Goal: Task Accomplishment & Management: Use online tool/utility

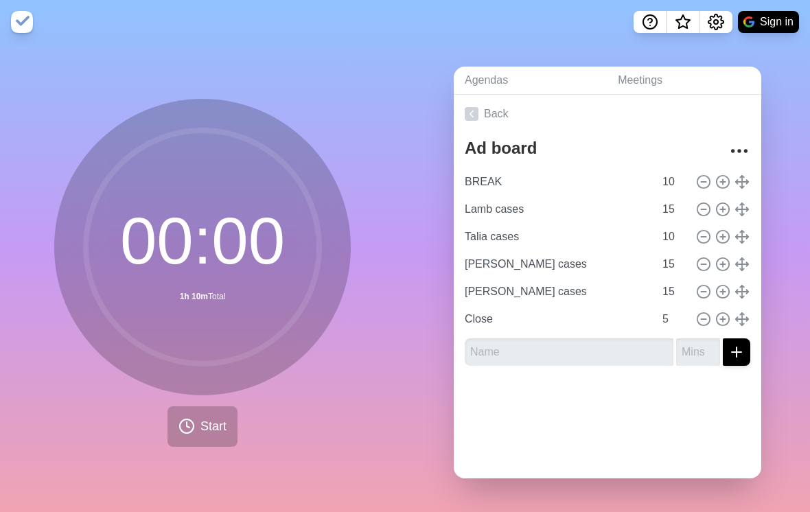
click at [720, 188] on circle at bounding box center [723, 182] width 12 height 12
type input "BREAK"
type input "10"
type input "Lamb cases"
type input "15"
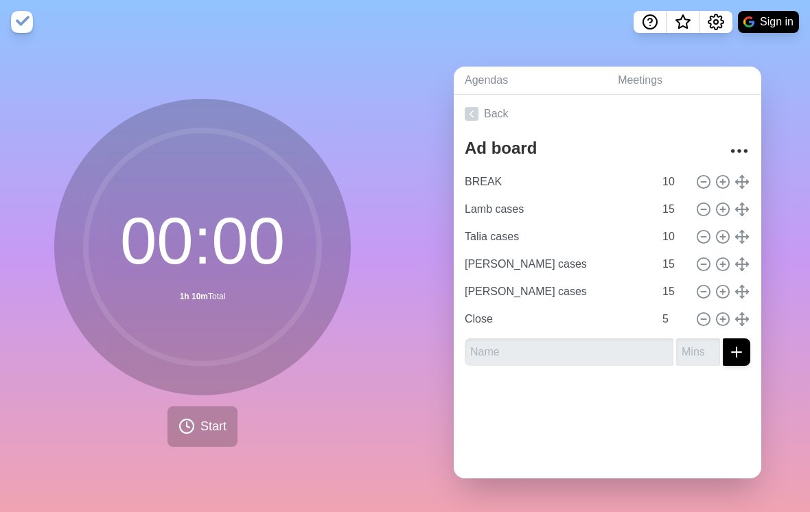
type input "Talia cases"
type input "10"
type input "[PERSON_NAME] cases"
type input "15"
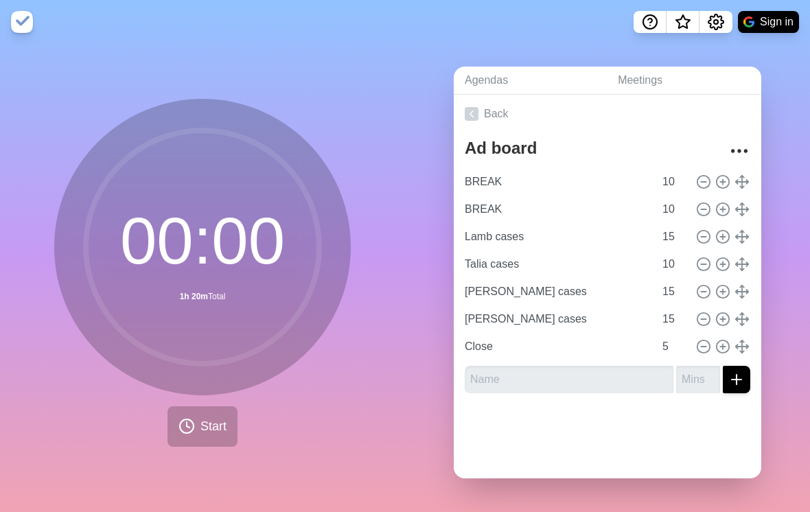
click at [707, 217] on icon at bounding box center [703, 209] width 15 height 15
type input "Lamb cases"
type input "15"
type input "Talia cases"
type input "10"
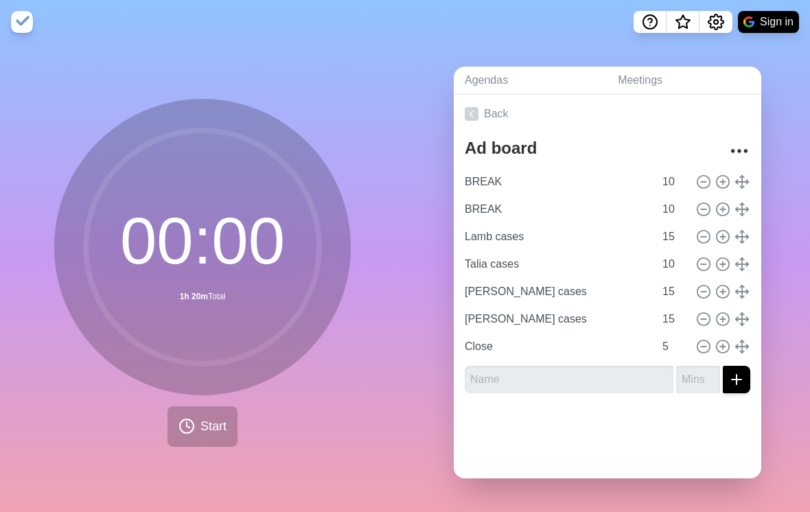
type input "[PERSON_NAME] cases"
type input "15"
type input "[PERSON_NAME] cases"
type input "Close"
type input "5"
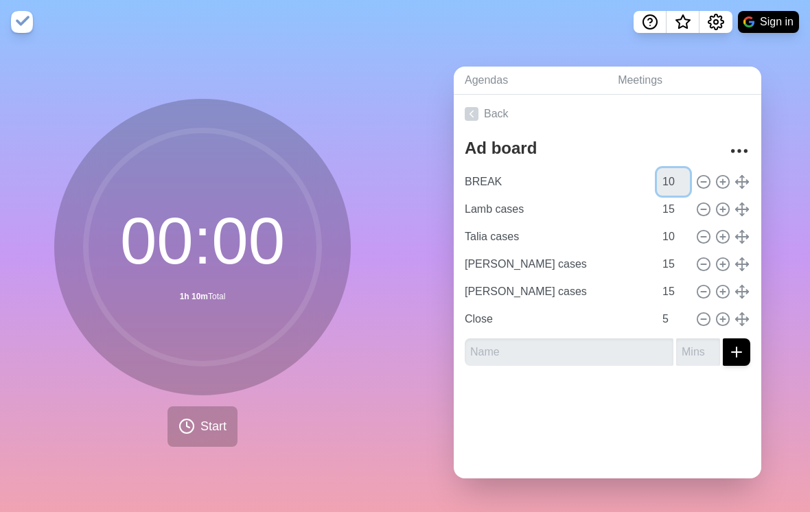
click at [674, 194] on input "10" at bounding box center [673, 181] width 33 height 27
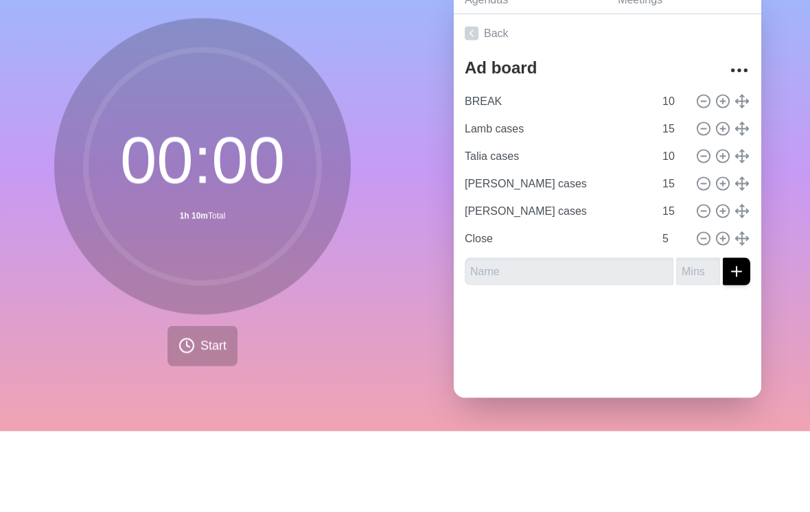
click at [792, 157] on div "Agendas Meetings Back Ad board BREAK 10 Lamb cases 15 Talia cases 10 [PERSON_NA…" at bounding box center [607, 278] width 405 height 468
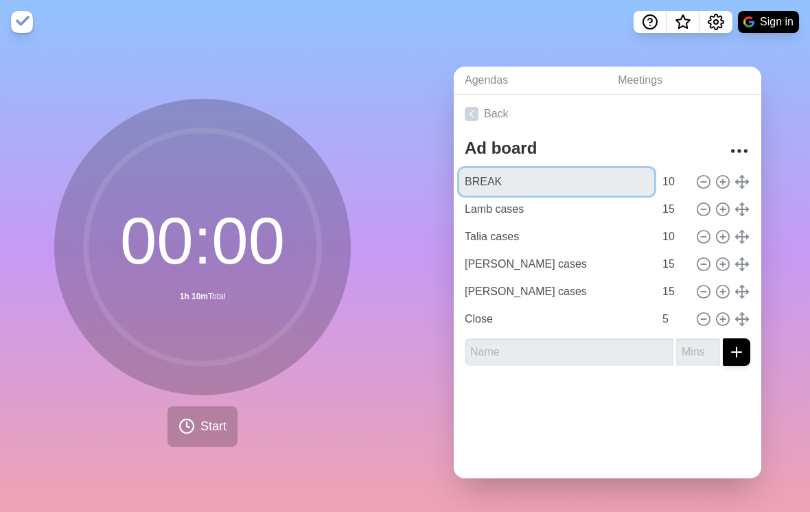
click at [530, 178] on input "BREAK" at bounding box center [556, 181] width 195 height 27
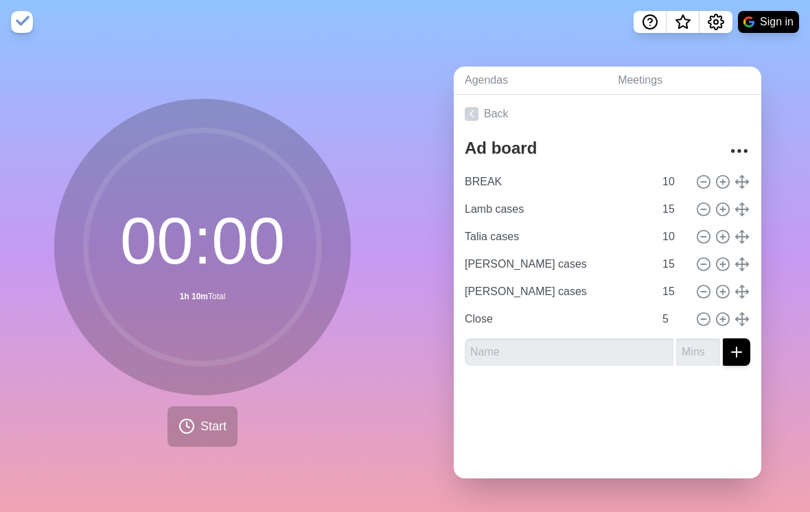
click at [788, 137] on div "Agendas Meetings Back Ad board BREAK 10 Lamb cases 15 Talia cases 10 [PERSON_NA…" at bounding box center [607, 278] width 405 height 468
click at [209, 418] on span "Start" at bounding box center [214, 426] width 26 height 19
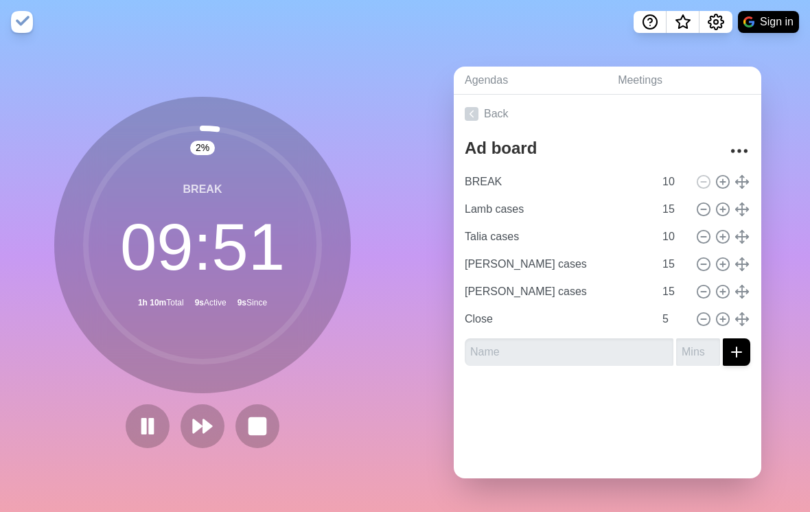
click at [160, 418] on button at bounding box center [148, 426] width 44 height 44
click at [155, 422] on icon at bounding box center [148, 426] width 22 height 22
click at [214, 418] on icon at bounding box center [203, 426] width 22 height 22
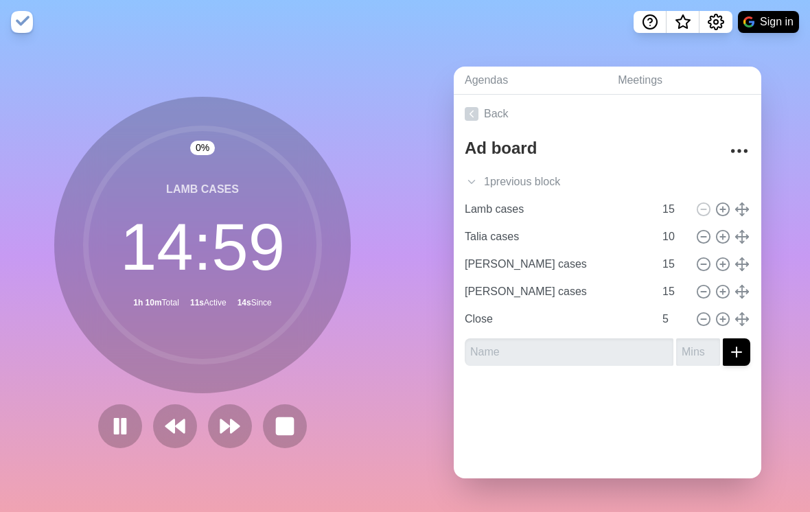
click at [181, 420] on polygon at bounding box center [180, 426] width 8 height 13
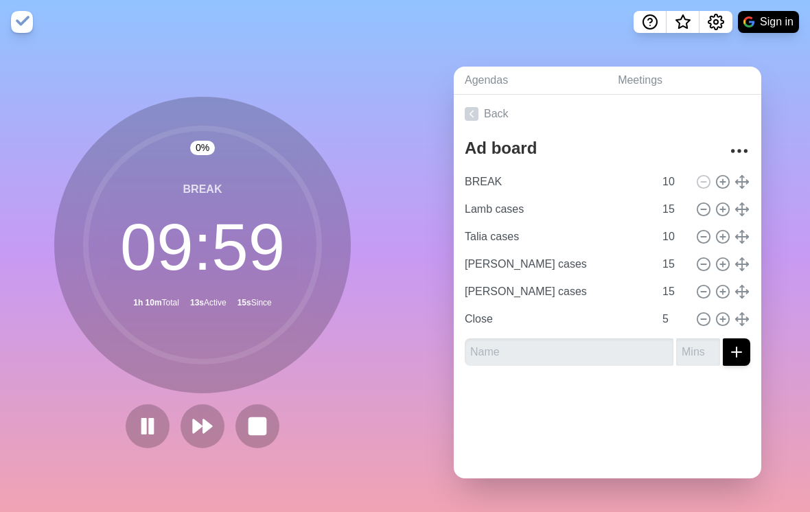
click at [152, 419] on rect at bounding box center [151, 426] width 3 height 14
click at [474, 107] on icon at bounding box center [472, 114] width 14 height 14
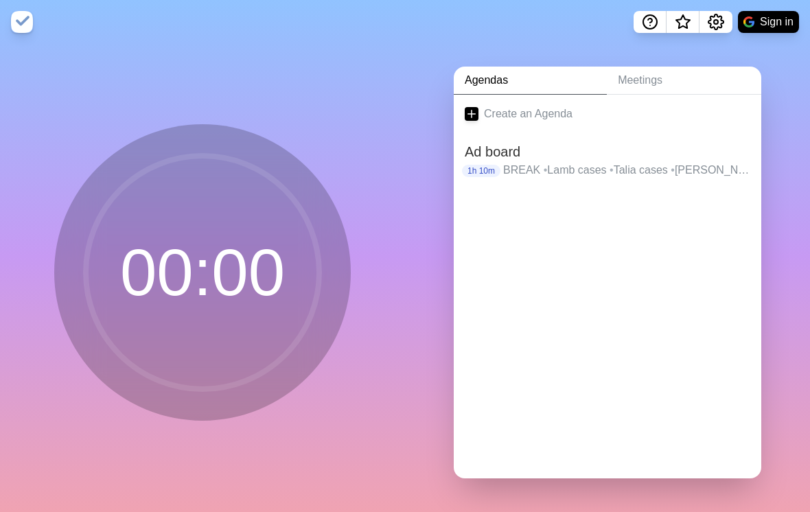
click at [530, 162] on h2 "Ad board" at bounding box center [608, 151] width 286 height 21
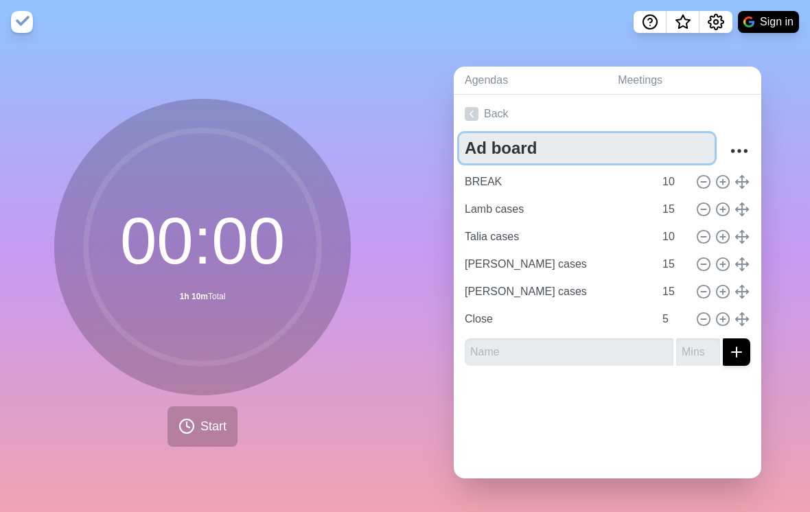
click at [564, 163] on textarea "Ad board" at bounding box center [586, 148] width 255 height 30
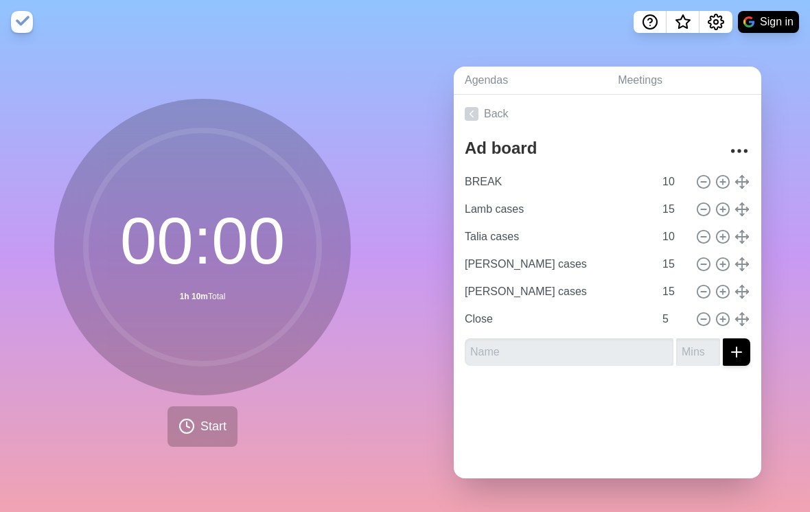
click at [777, 166] on div "Agendas Meetings Back Ad board BREAK 10 Lamb cases 15 Talia cases 10 [PERSON_NA…" at bounding box center [607, 278] width 405 height 468
click at [725, 174] on icon at bounding box center [722, 181] width 15 height 15
type input "BREAK"
type input "10"
type input "Lamb cases"
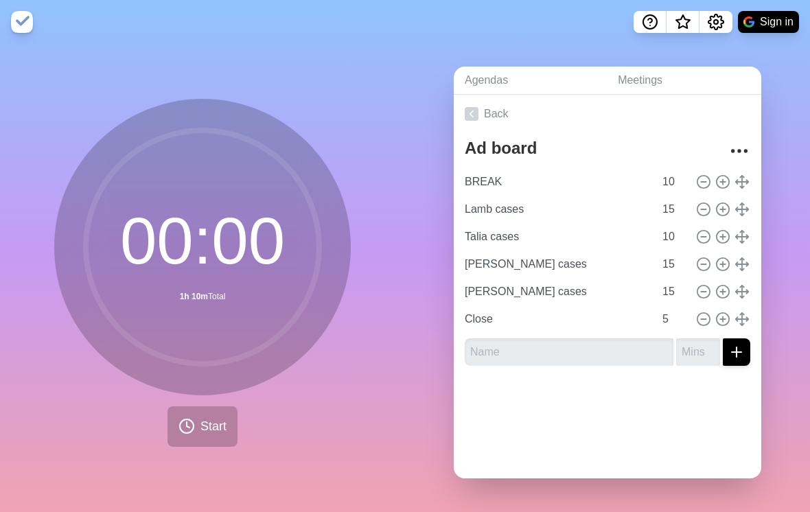
type input "15"
type input "Talia cases"
type input "10"
type input "[PERSON_NAME] cases"
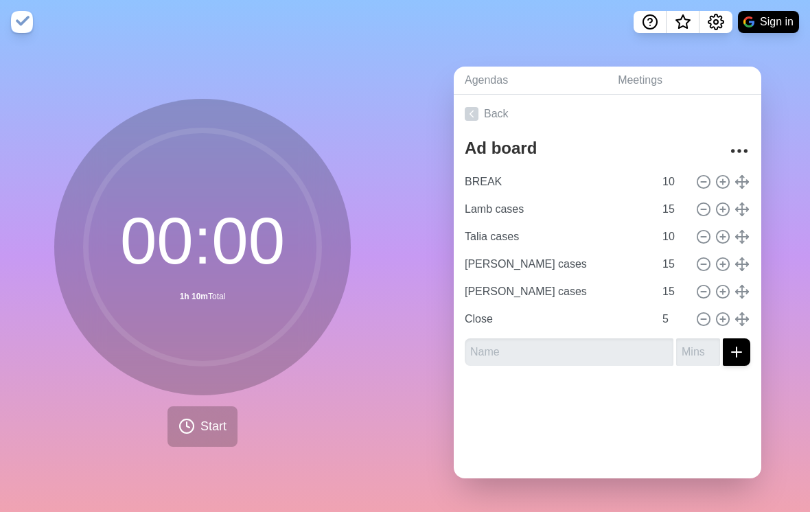
type input "15"
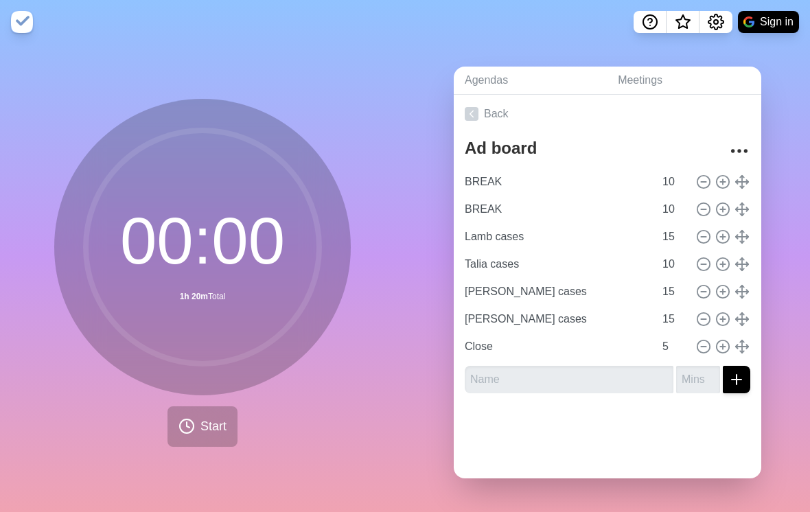
click at [720, 176] on circle at bounding box center [723, 182] width 12 height 12
type input "BREAK"
type input "10"
type input "Lamb cases"
type input "15"
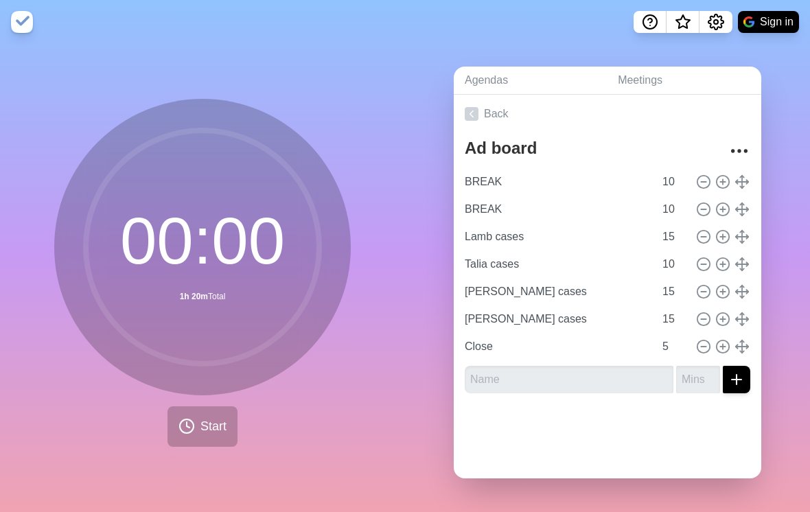
type input "Talia cases"
type input "10"
type input "[PERSON_NAME] cases"
type input "15"
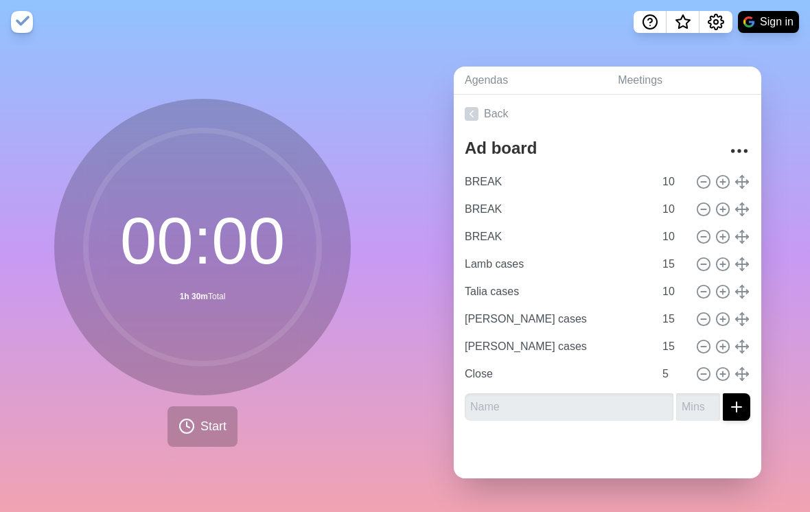
click at [724, 177] on circle at bounding box center [723, 182] width 12 height 12
type input "BREAK"
type input "10"
type input "Lamb cases"
type input "15"
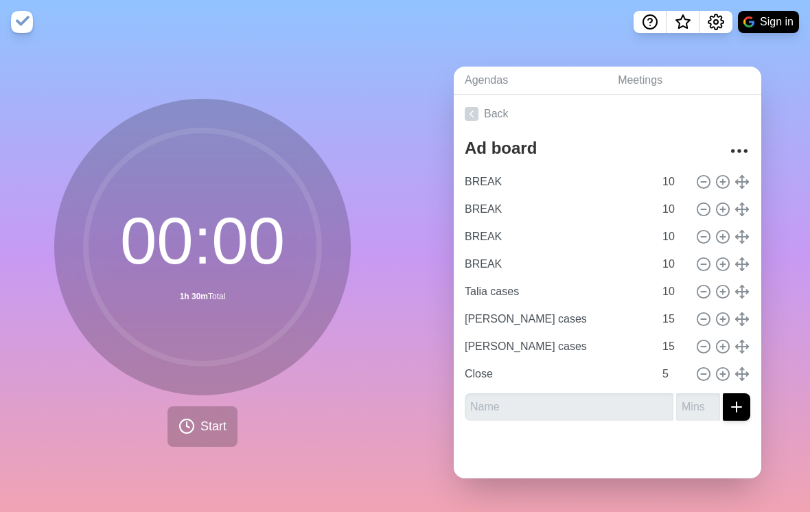
type input "Talia cases"
type input "10"
type input "[PERSON_NAME] cases"
type input "15"
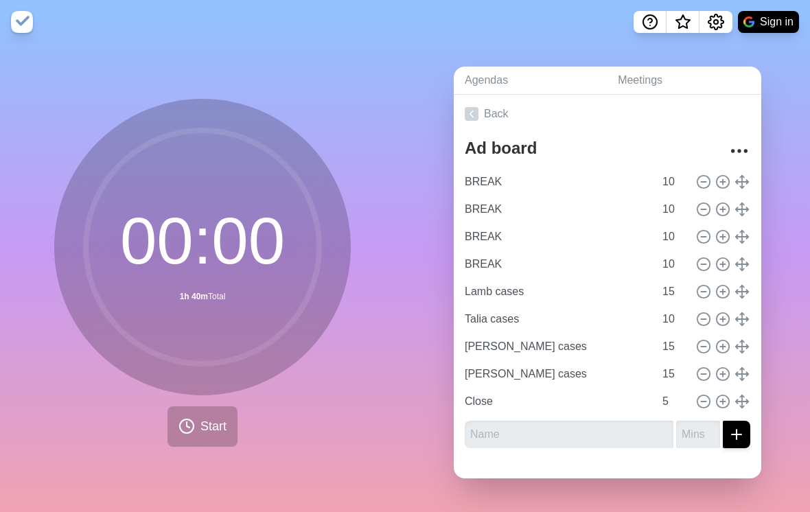
click at [724, 174] on icon at bounding box center [722, 181] width 15 height 15
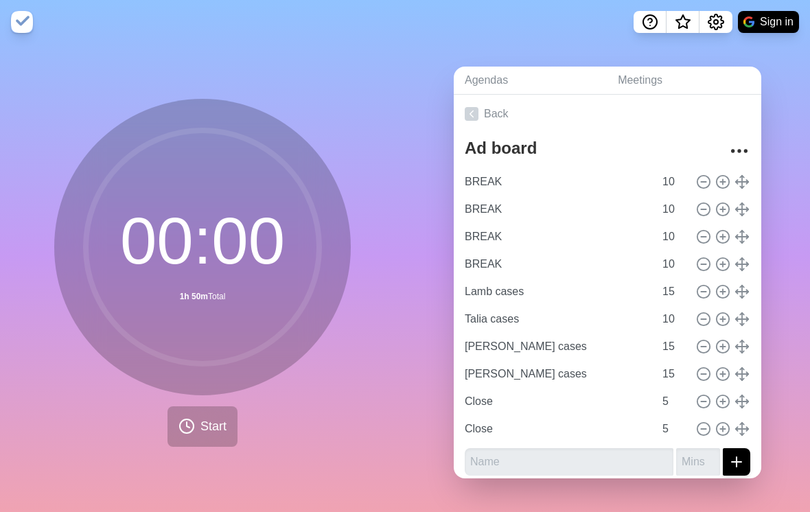
type input "BREAK"
type input "10"
type input "Lamb cases"
type input "15"
type input "Talia cases"
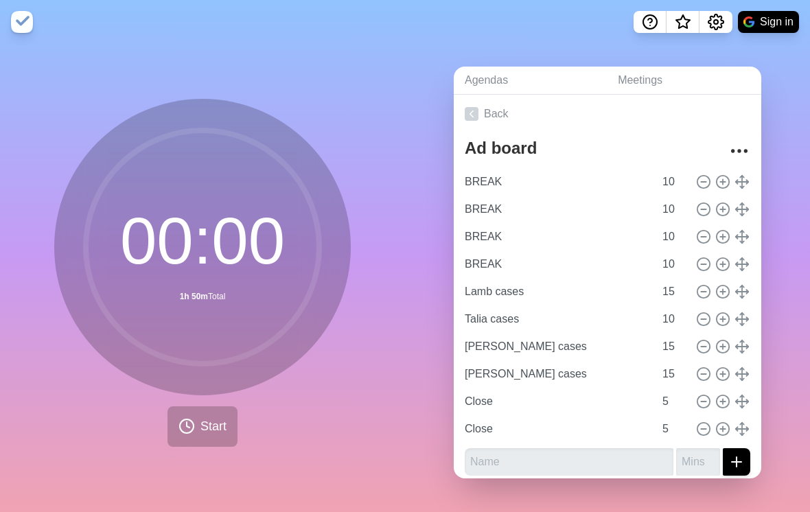
type input "10"
type input "[PERSON_NAME] cases"
type input "15"
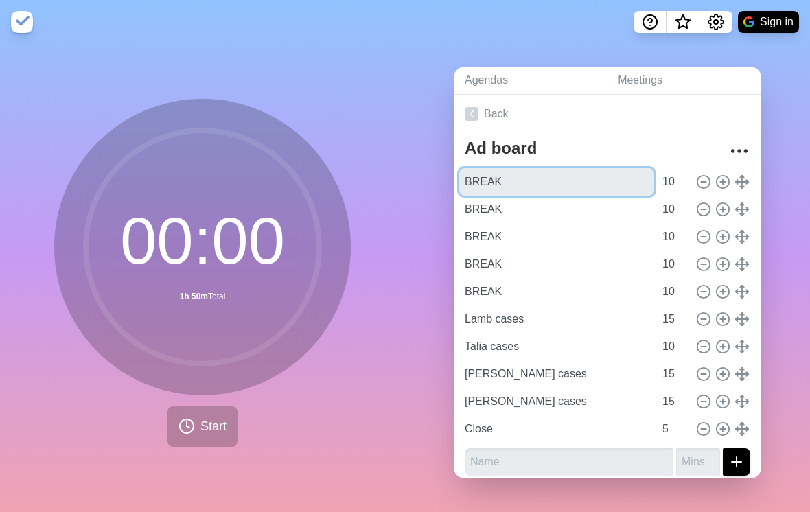
click at [518, 173] on input "BREAK" at bounding box center [556, 181] width 195 height 27
type input "B"
type input "Welcome"
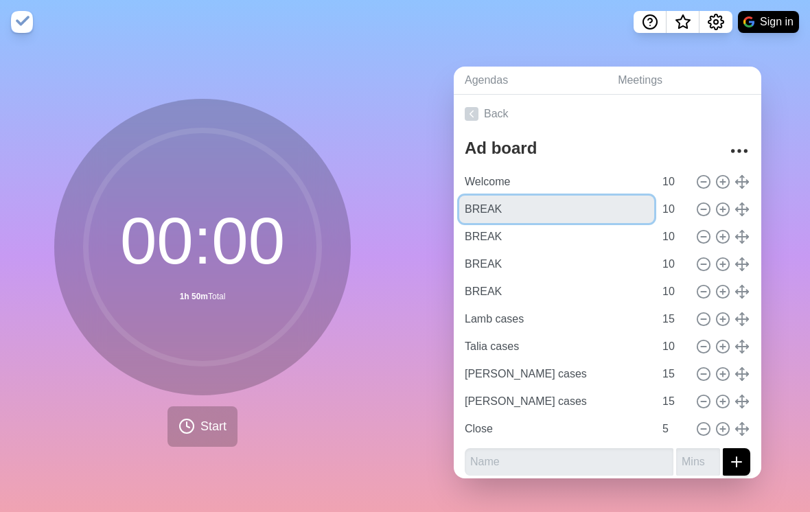
click at [571, 198] on input "BREAK" at bounding box center [556, 209] width 195 height 27
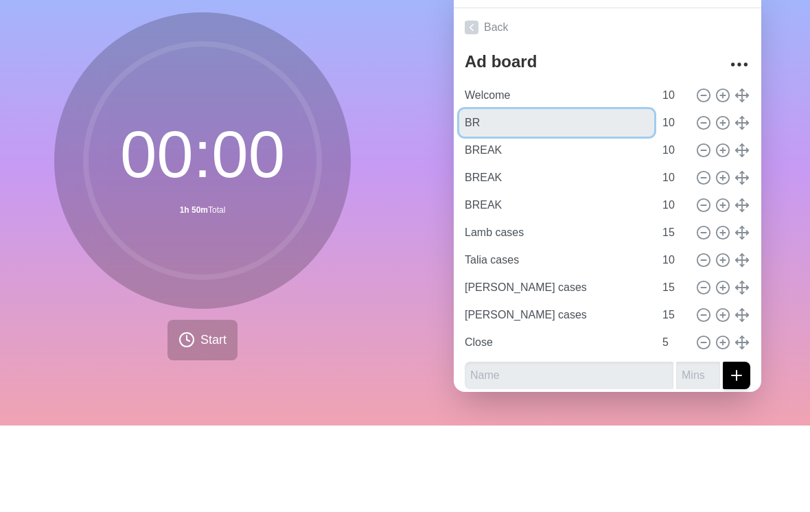
type input "B"
type input "Data presentation"
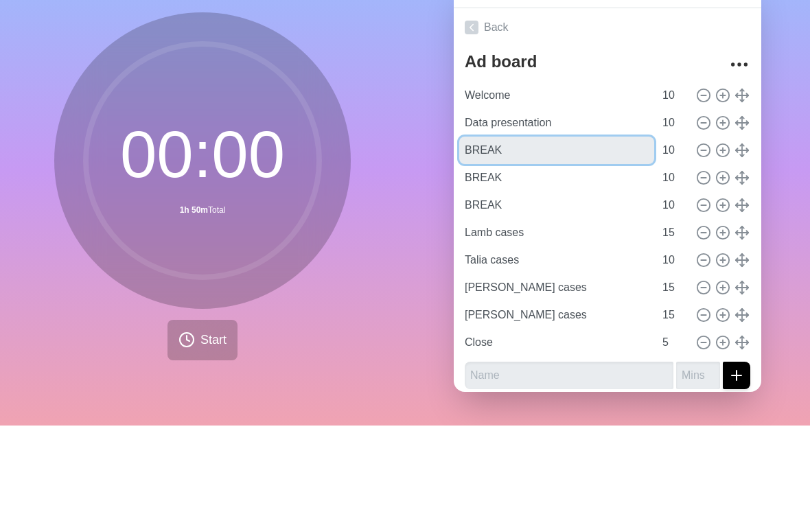
click at [588, 223] on input "BREAK" at bounding box center [556, 236] width 195 height 27
type input "B"
type input "Workshop #1"
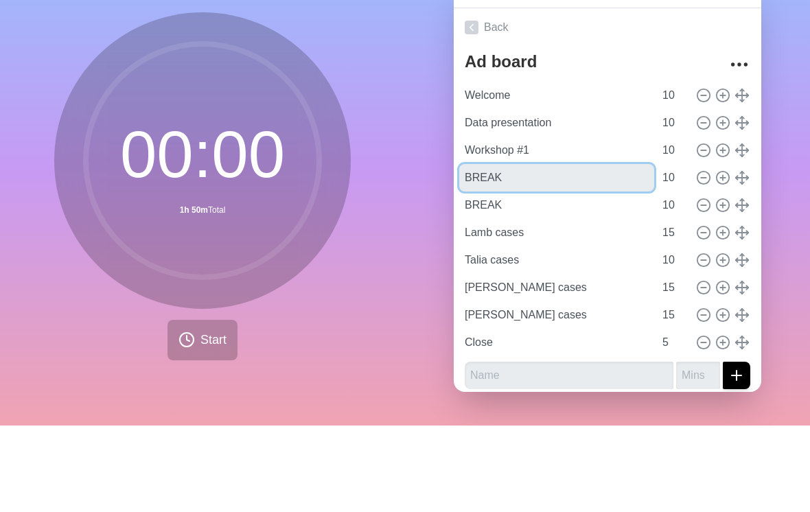
click at [584, 251] on input "BREAK" at bounding box center [556, 264] width 195 height 27
type input "B"
type input "[PERSON_NAME] presentation"
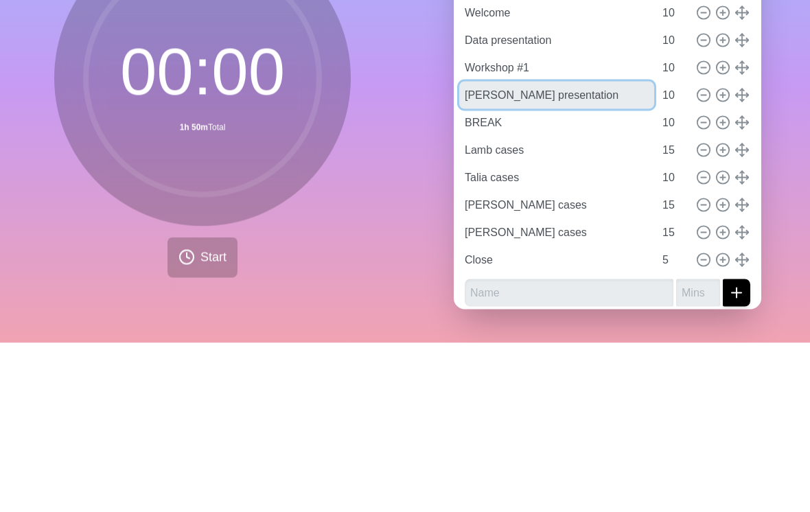
click at [617, 251] on input "[PERSON_NAME] presentation" at bounding box center [556, 264] width 195 height 27
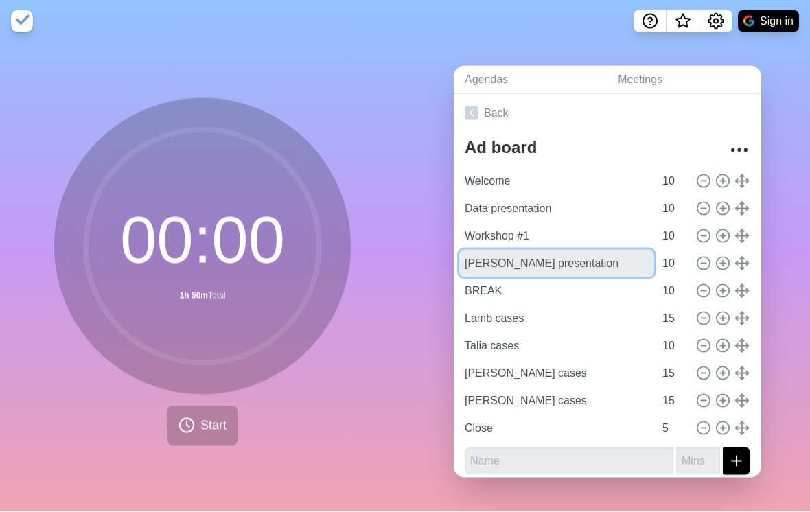
scroll to position [0, 0]
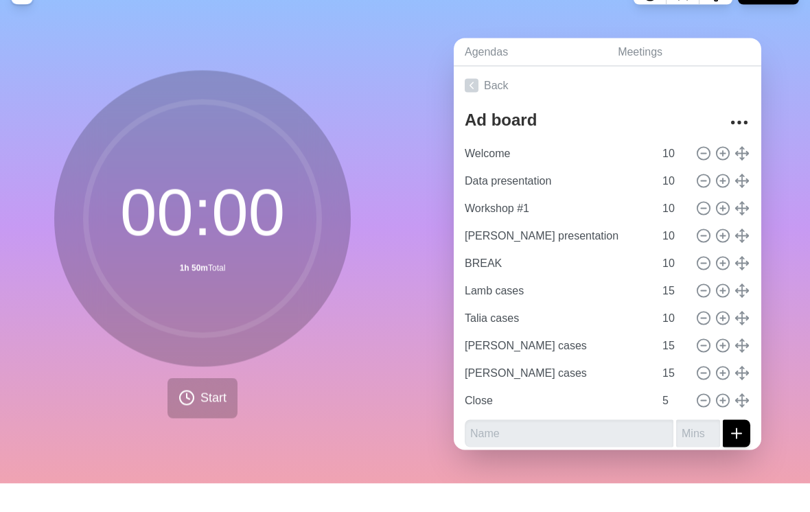
click at [789, 192] on div "Agendas Meetings Back Ad board Welcome 10 Data presentation 10 Workshop #1 10 […" at bounding box center [607, 278] width 405 height 468
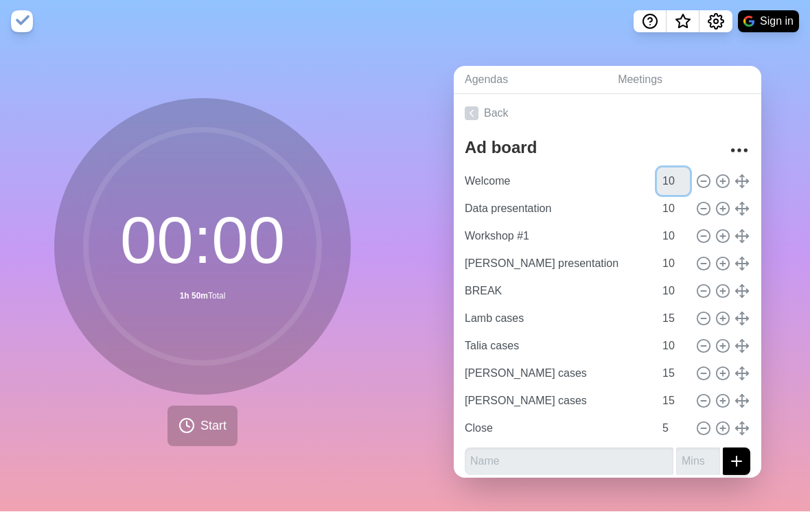
click at [679, 194] on input "10" at bounding box center [673, 181] width 33 height 27
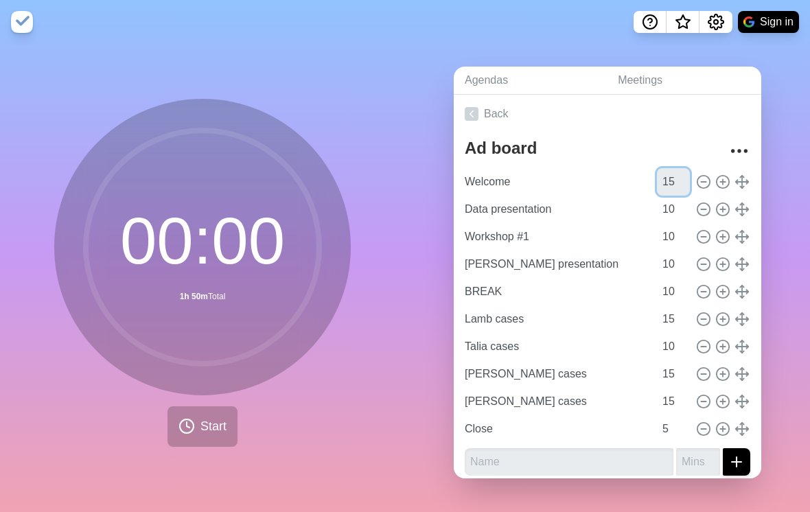
type input "15"
click at [672, 219] on input "10" at bounding box center [673, 209] width 33 height 27
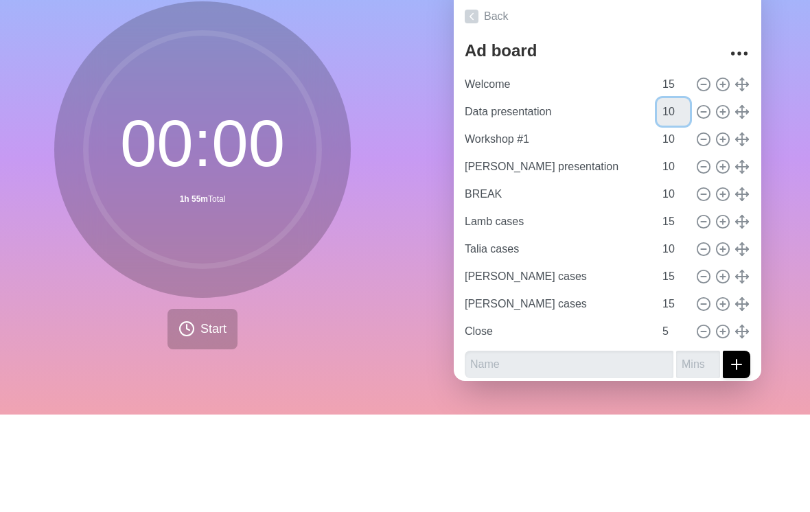
type input "1"
type input "30"
click at [681, 223] on input "10" at bounding box center [673, 236] width 33 height 27
type input "1"
type input "30"
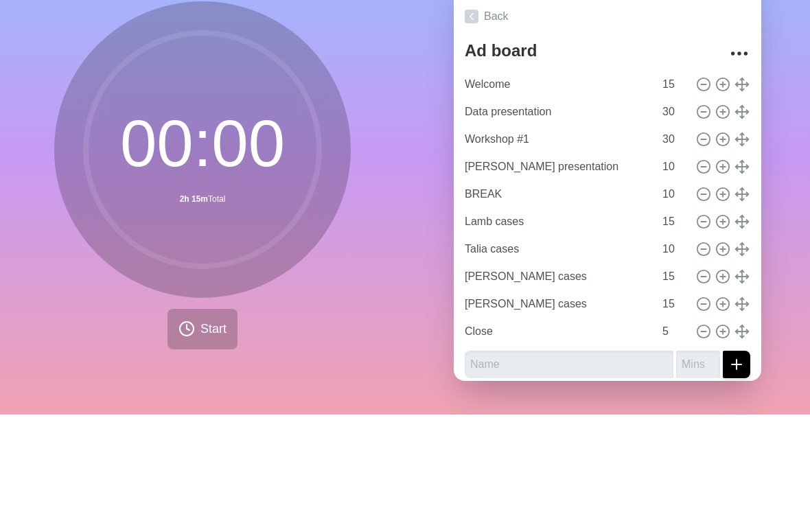
click at [801, 197] on div "Agendas Meetings Back Ad board Welcome 15 Data presentation 30 Workshop #1 30 […" at bounding box center [607, 278] width 405 height 468
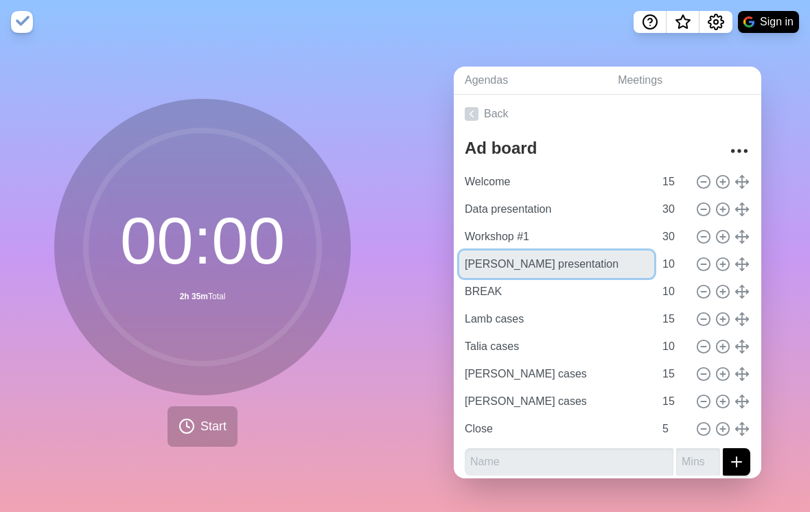
click at [617, 278] on input "[PERSON_NAME] presentation" at bounding box center [556, 264] width 195 height 27
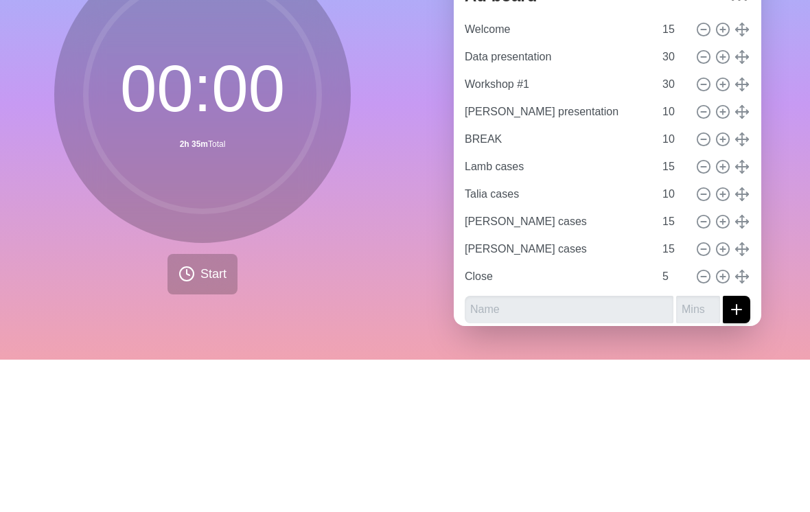
click at [724, 257] on icon at bounding box center [722, 264] width 15 height 15
type input "[PERSON_NAME] presentation"
type input "BREAK"
type input "10"
type input "Lamb cases"
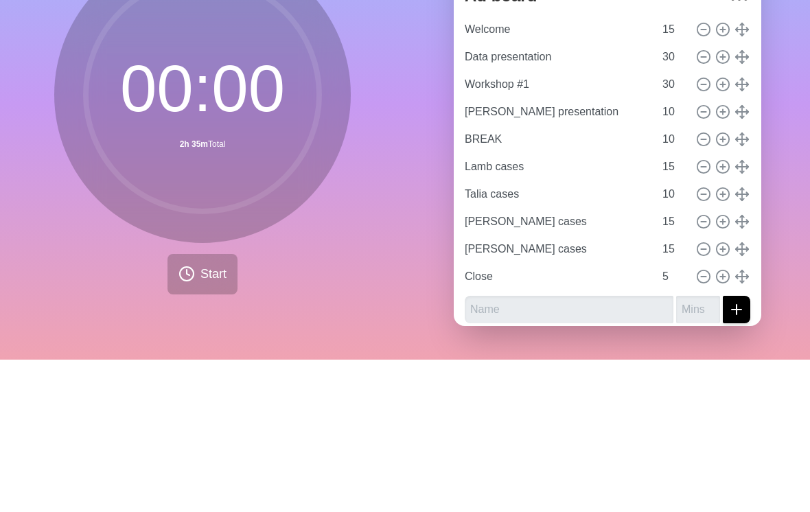
type input "15"
type input "Talia cases"
type input "10"
type input "[PERSON_NAME] cases"
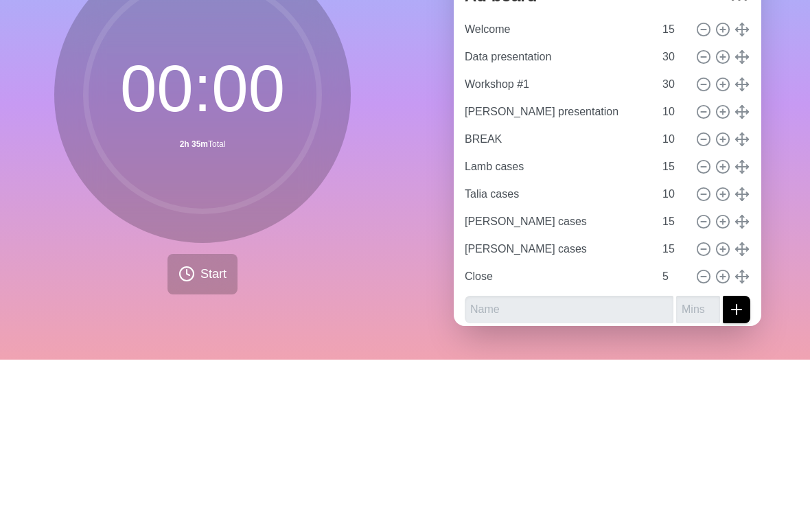
type input "15"
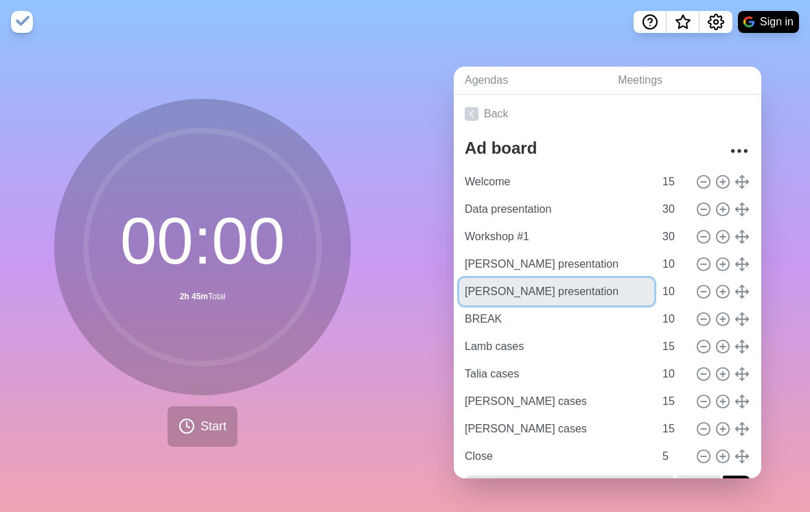
click at [605, 303] on input "[PERSON_NAME] presentation" at bounding box center [556, 291] width 195 height 27
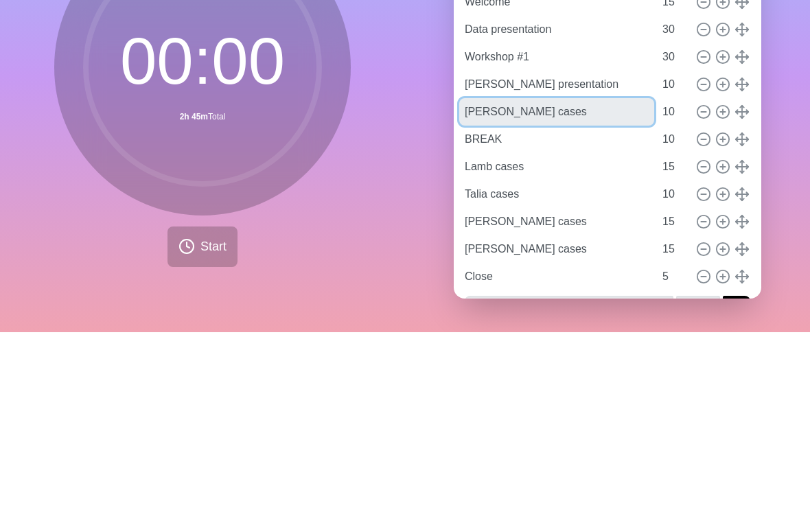
type input "[PERSON_NAME] cases"
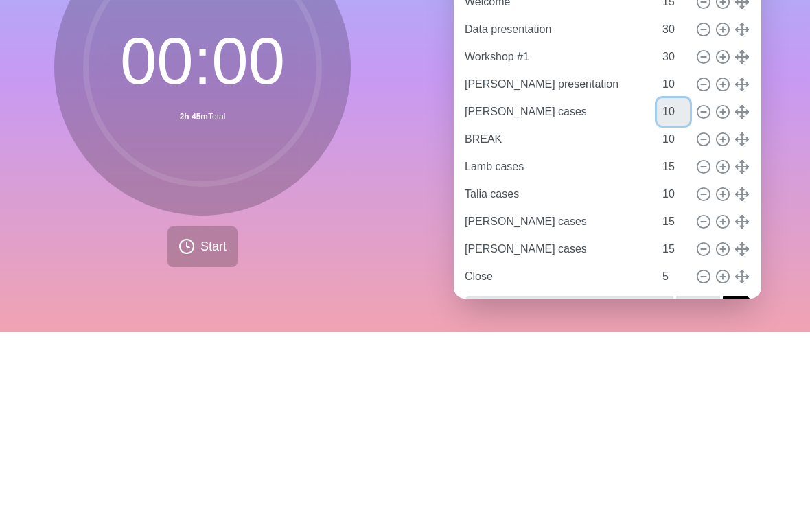
click at [674, 278] on input "10" at bounding box center [673, 291] width 33 height 27
type input "1"
type input "15"
click at [794, 183] on div "Agendas Meetings Back Ad board Welcome 15 Data presentation 30 Workshop #1 30 […" at bounding box center [607, 278] width 405 height 468
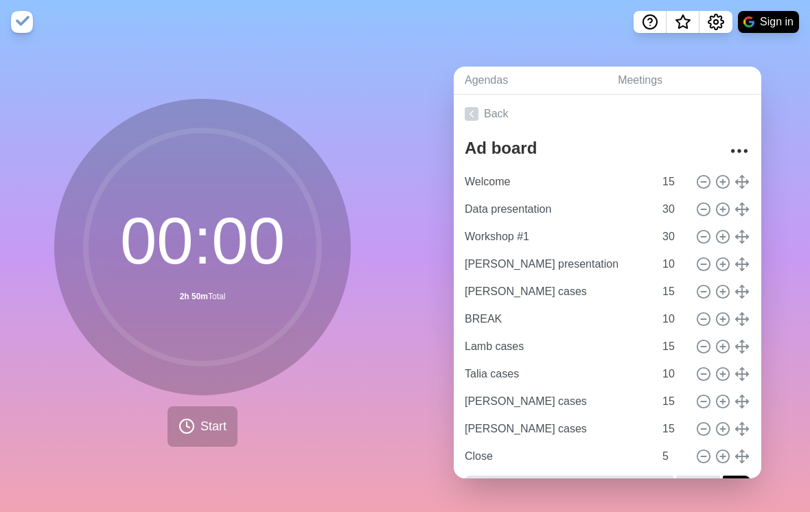
click at [722, 299] on icon at bounding box center [722, 291] width 15 height 15
type input "[PERSON_NAME] cases"
type input "15"
type input "BREAK"
type input "10"
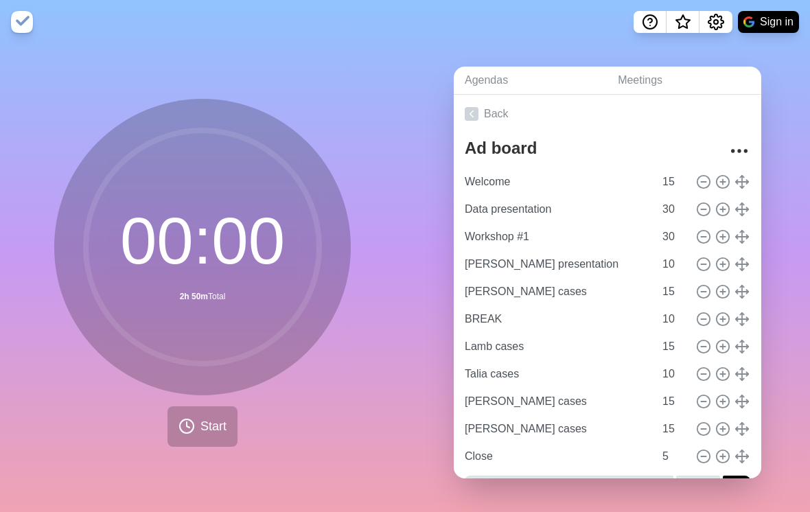
type input "Lamb cases"
type input "15"
type input "Talia cases"
type input "10"
type input "[PERSON_NAME] cases"
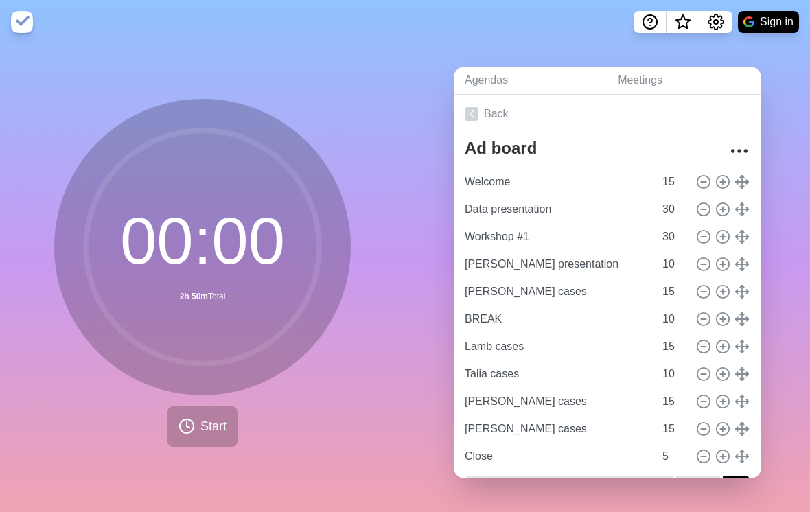
type input "[PERSON_NAME] cases"
type input "15"
click at [725, 299] on icon at bounding box center [722, 291] width 15 height 15
type input "[PERSON_NAME] cases"
type input "15"
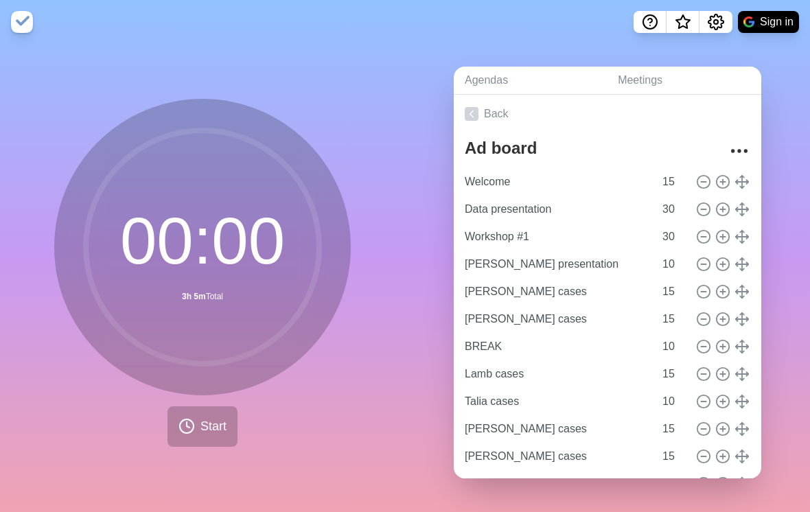
type input "BREAK"
type input "10"
type input "Lamb cases"
type input "15"
type input "Talia cases"
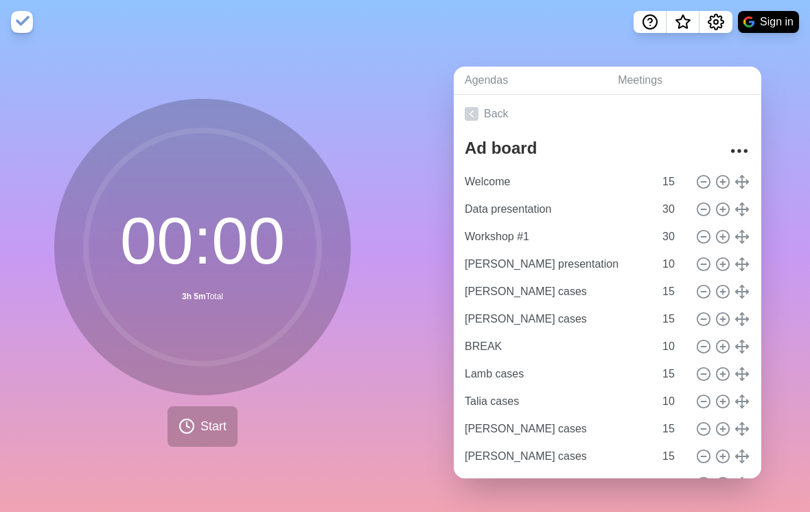
type input "10"
type input "[PERSON_NAME] cases"
type input "15"
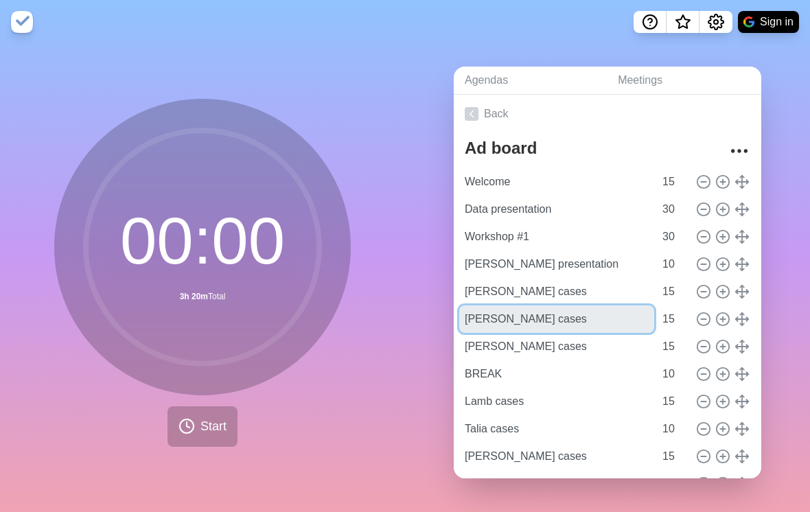
click at [569, 328] on input "[PERSON_NAME] cases" at bounding box center [556, 319] width 195 height 27
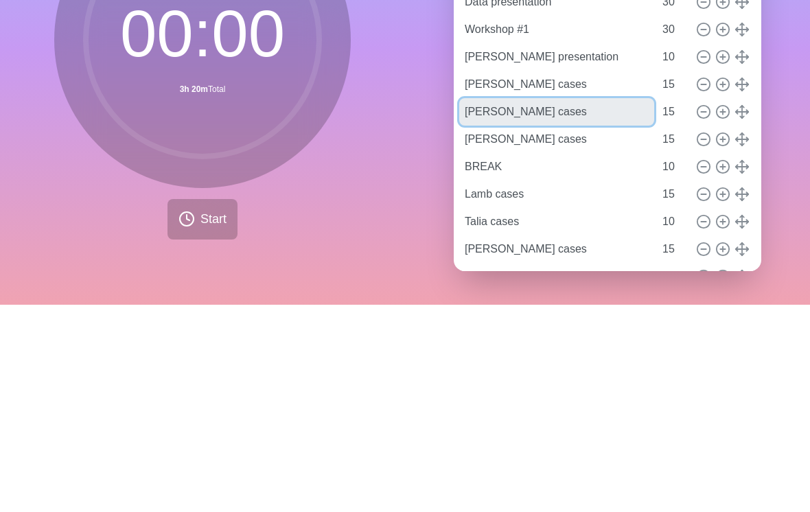
click at [519, 306] on input "[PERSON_NAME] cases" at bounding box center [556, 319] width 195 height 27
click at [527, 306] on input "[PERSON_NAME] cases" at bounding box center [556, 319] width 195 height 27
click at [498, 306] on input "[PERSON_NAME] cases" at bounding box center [556, 319] width 195 height 27
click at [490, 306] on input "[PERSON_NAME] cases" at bounding box center [556, 319] width 195 height 27
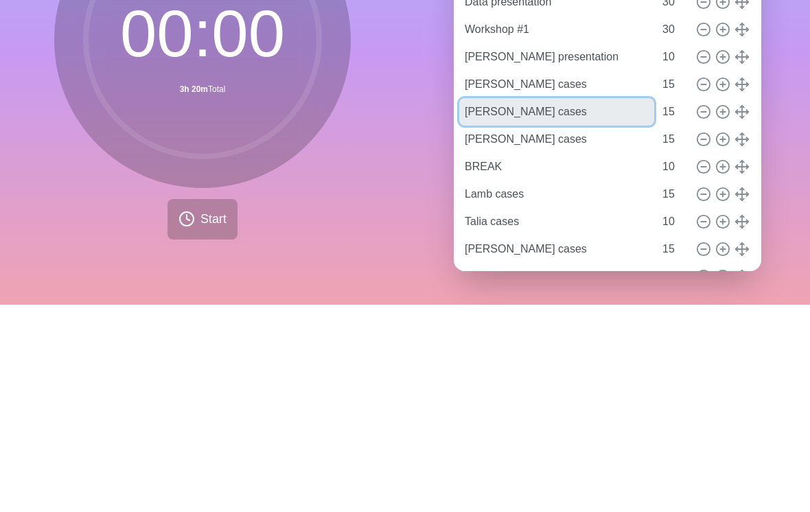
click at [499, 306] on input "[PERSON_NAME] cases" at bounding box center [556, 319] width 195 height 27
click at [483, 306] on input "[PERSON_NAME] cases" at bounding box center [556, 319] width 195 height 27
click at [487, 306] on input "[PERSON_NAME] cases" at bounding box center [556, 319] width 195 height 27
type input "[PERSON_NAME] cases"
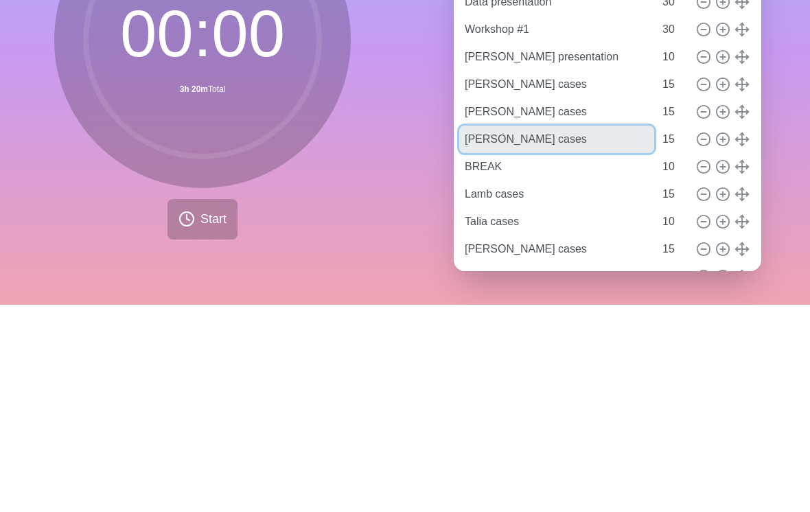
click at [490, 333] on input "[PERSON_NAME] cases" at bounding box center [556, 346] width 195 height 27
click at [495, 333] on input "[PERSON_NAME] cases" at bounding box center [556, 346] width 195 height 27
click at [486, 333] on input "[PERSON_NAME] cases" at bounding box center [556, 346] width 195 height 27
click at [492, 333] on input "[PERSON_NAME] cases" at bounding box center [556, 346] width 195 height 27
type input "Dr. Del Campo cases"
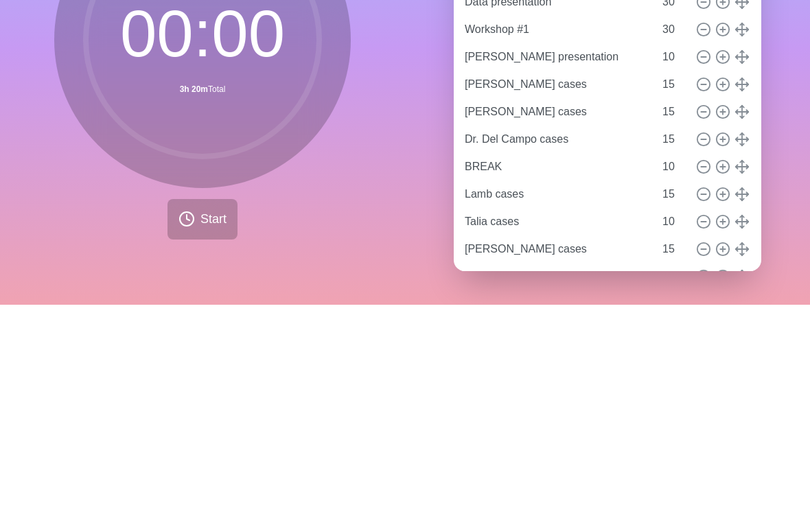
click at [366, 194] on div "00 : 00 3h 20m Total Start" at bounding box center [202, 278] width 405 height 468
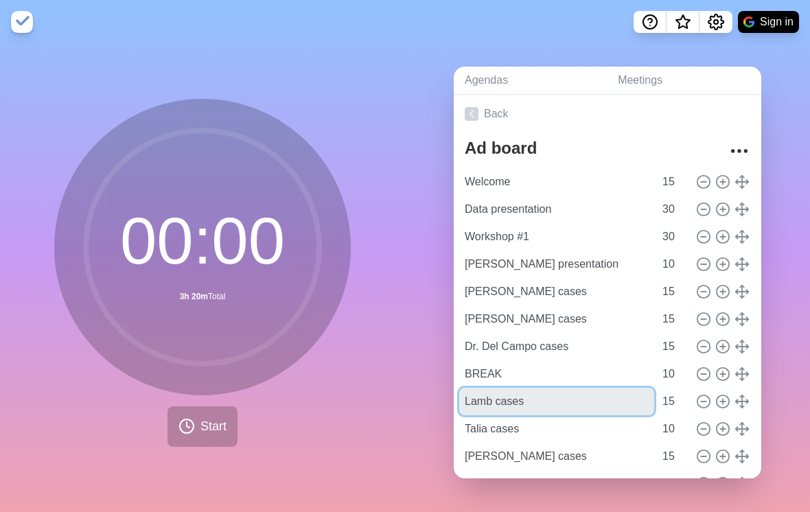
click at [577, 415] on input "Lamb cases" at bounding box center [556, 401] width 195 height 27
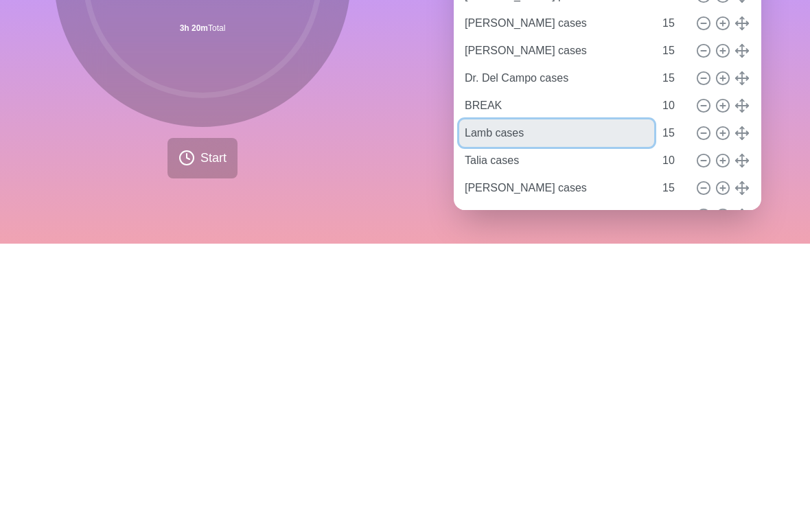
click at [488, 388] on input "Lamb cases" at bounding box center [556, 401] width 195 height 27
click at [483, 388] on input "Lamb cases" at bounding box center [556, 401] width 195 height 27
click at [477, 388] on input "Lamb cases" at bounding box center [556, 401] width 195 height 27
click at [475, 388] on input "Lamb cases" at bounding box center [556, 401] width 195 height 27
click at [477, 388] on input "Lamb cases" at bounding box center [556, 401] width 195 height 27
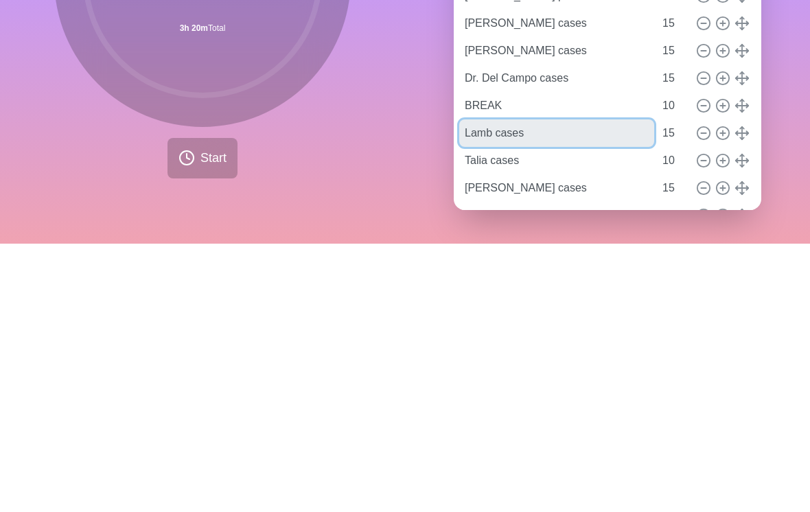
click at [472, 388] on input "Lamb cases" at bounding box center [556, 401] width 195 height 27
click at [470, 388] on input "Lamb cases" at bounding box center [556, 401] width 195 height 27
type input "[PERSON_NAME] cases"
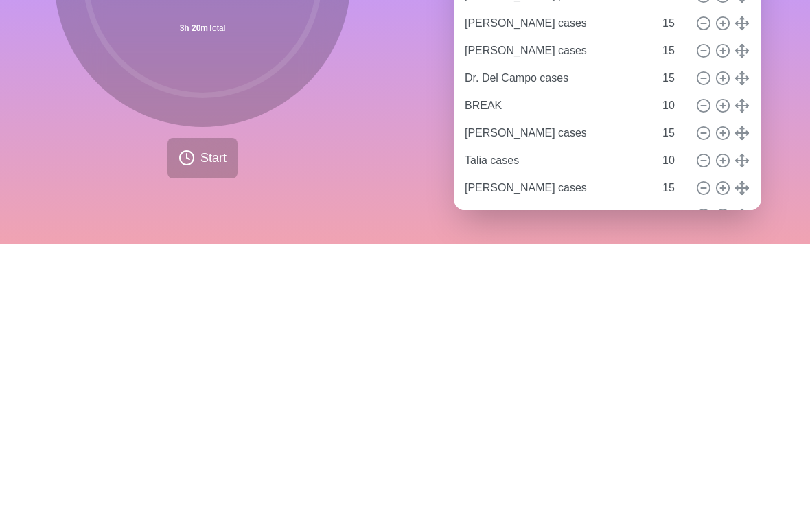
click at [359, 177] on div "00 : 00 3h 20m Total Start" at bounding box center [202, 278] width 405 height 468
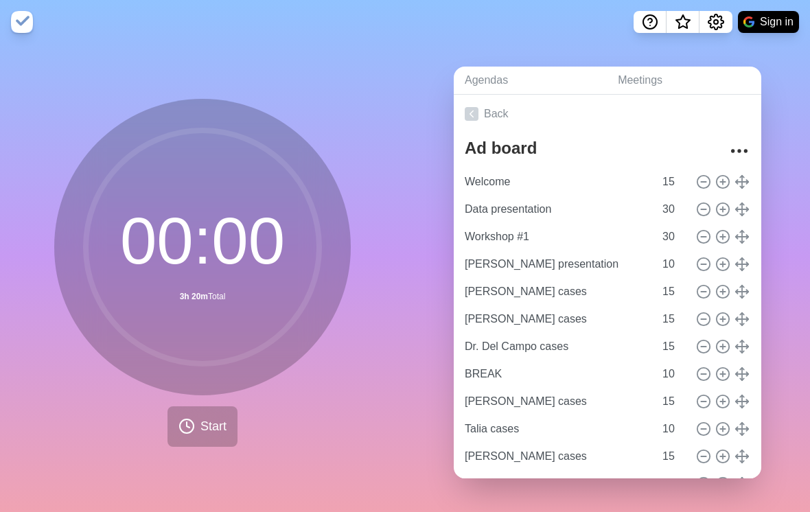
click at [704, 437] on icon at bounding box center [703, 429] width 15 height 15
type input "[PERSON_NAME] cases"
type input "15"
type input "[PERSON_NAME] cases"
type input "Close"
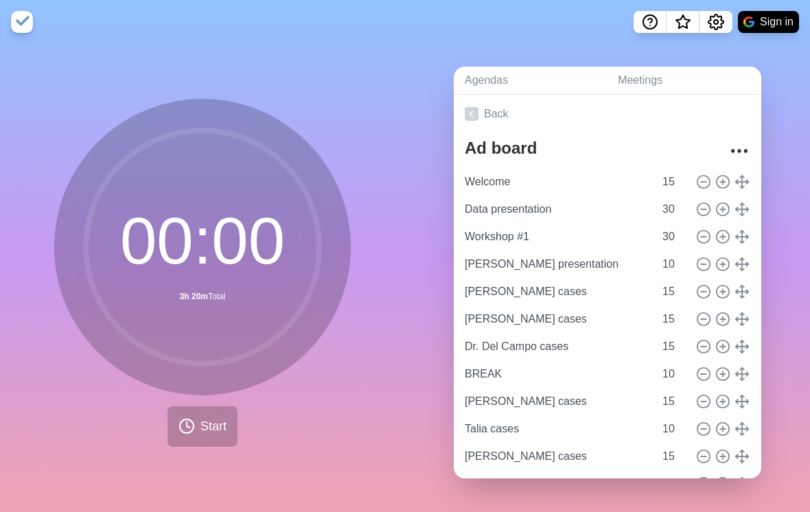
type input "5"
click at [704, 437] on icon at bounding box center [703, 429] width 15 height 15
type input "[PERSON_NAME] cases"
type input "Close"
type input "5"
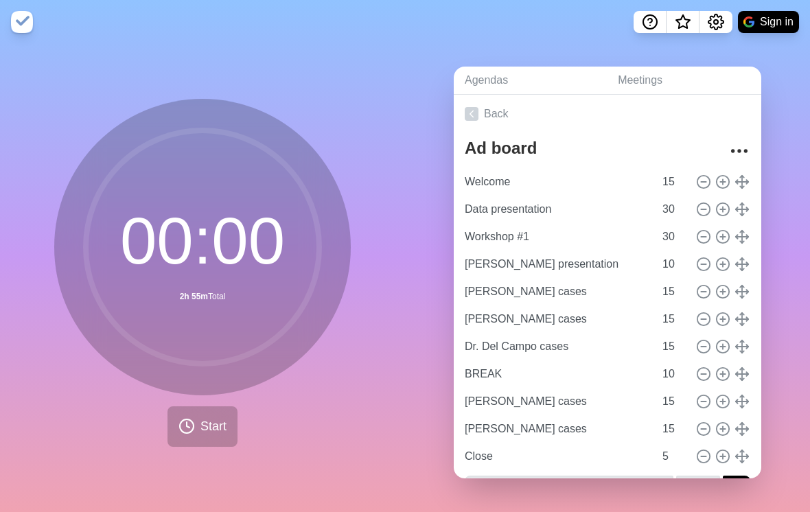
click at [705, 437] on icon at bounding box center [703, 429] width 15 height 15
type input "Close"
type input "5"
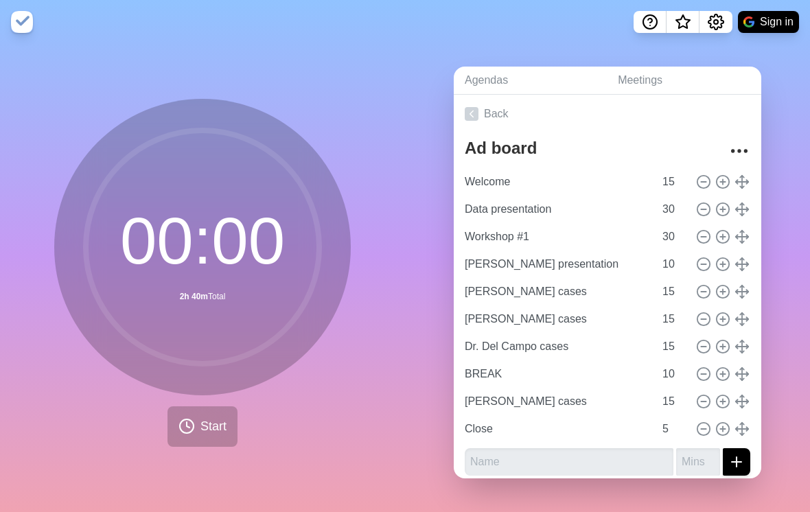
click at [724, 409] on icon at bounding box center [722, 401] width 15 height 15
type input "[PERSON_NAME] cases"
type input "15"
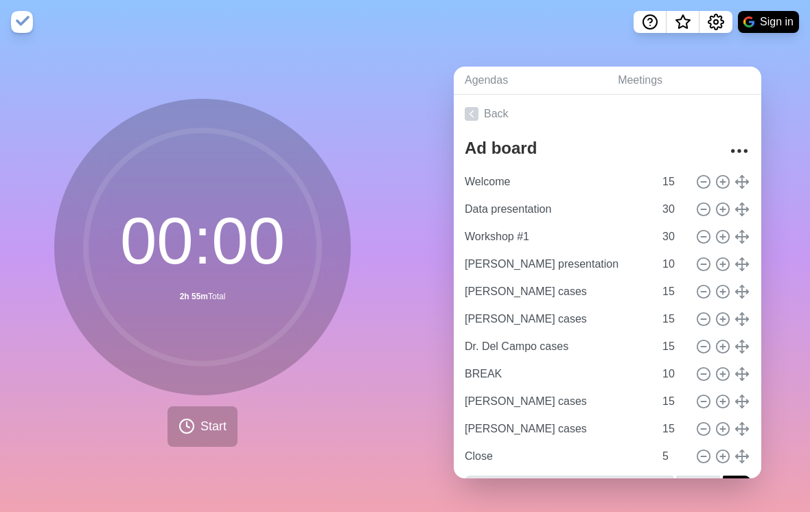
click at [724, 409] on icon at bounding box center [722, 401] width 15 height 15
type input "[PERSON_NAME] cases"
type input "15"
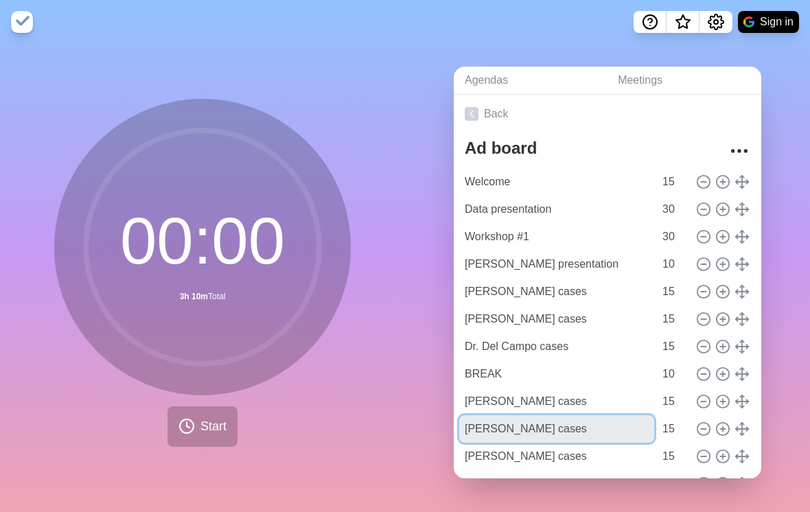
click at [494, 443] on input "[PERSON_NAME] cases" at bounding box center [556, 428] width 195 height 27
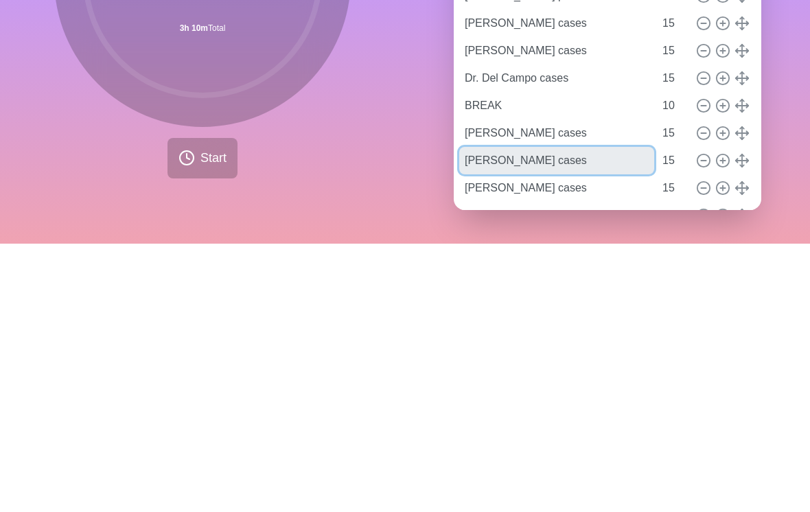
click at [496, 415] on input "[PERSON_NAME] cases" at bounding box center [556, 428] width 195 height 27
click at [494, 415] on input "[PERSON_NAME] cases" at bounding box center [556, 428] width 195 height 27
click at [489, 415] on input "[PERSON_NAME] cases" at bounding box center [556, 428] width 195 height 27
type input "Dr. [PERSON_NAME]"
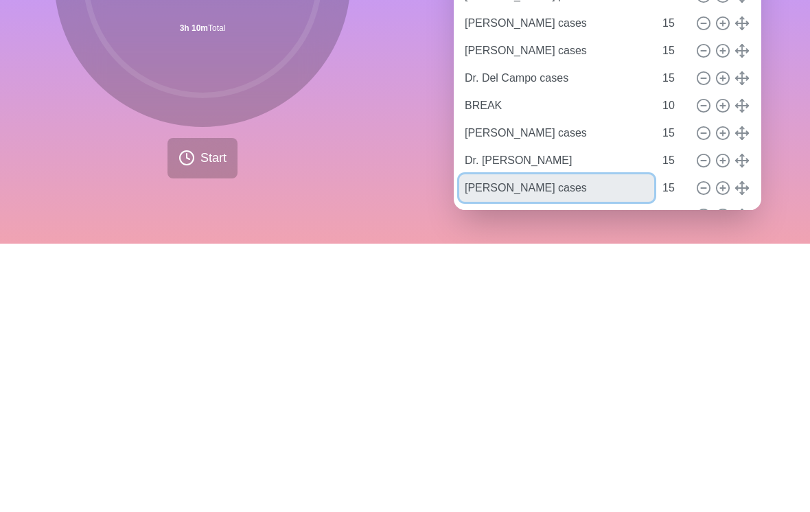
click at [498, 443] on input "[PERSON_NAME] cases" at bounding box center [556, 456] width 195 height 27
click at [493, 443] on input "[PERSON_NAME] cases" at bounding box center [556, 456] width 195 height 27
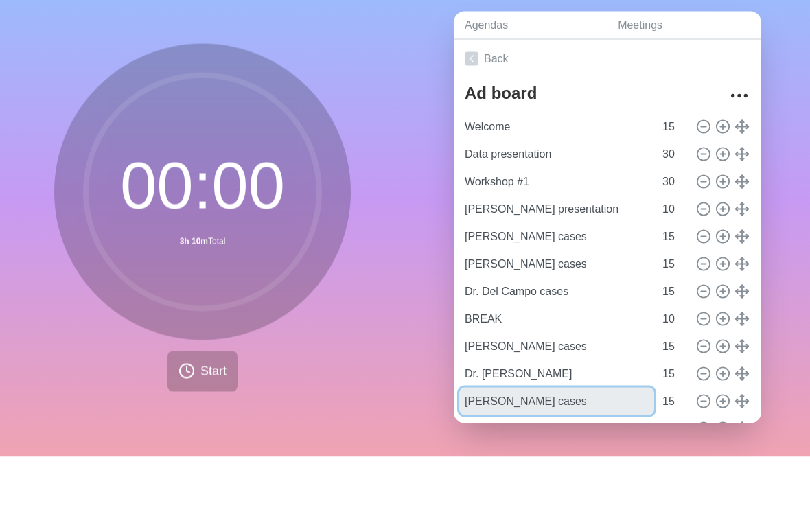
type input "[PERSON_NAME] cases"
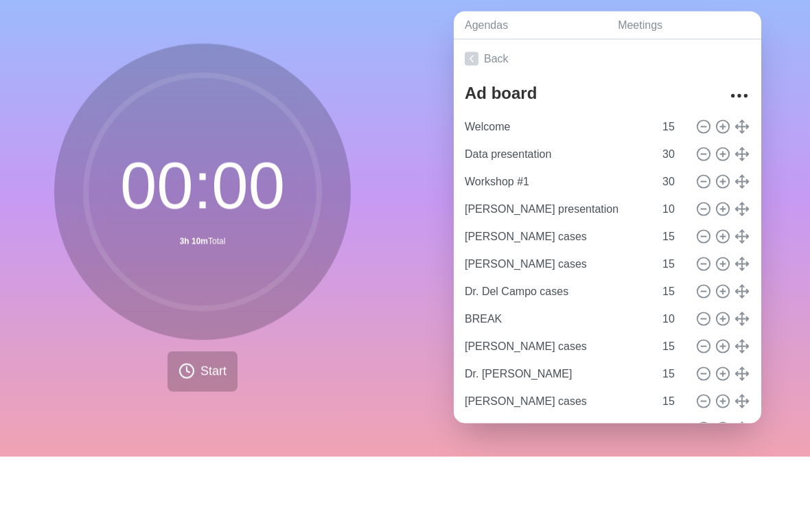
click at [779, 156] on div "Agendas Meetings Back Ad board Welcome 15 Data presentation 30 Workshop #1 30 […" at bounding box center [607, 278] width 405 height 468
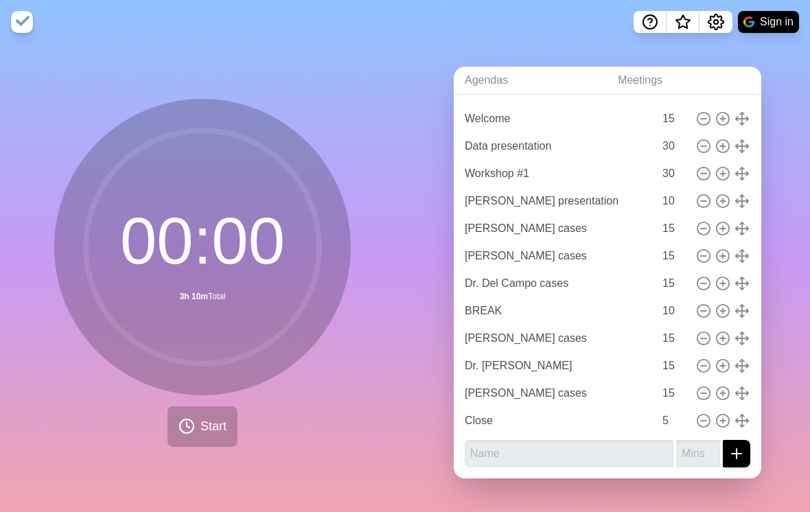
scroll to position [62, 0]
click at [671, 408] on input "5" at bounding box center [673, 421] width 33 height 27
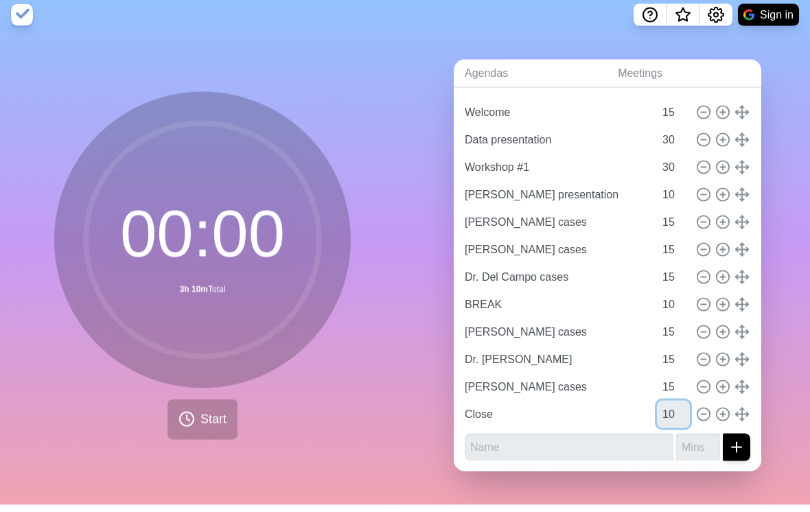
type input "10"
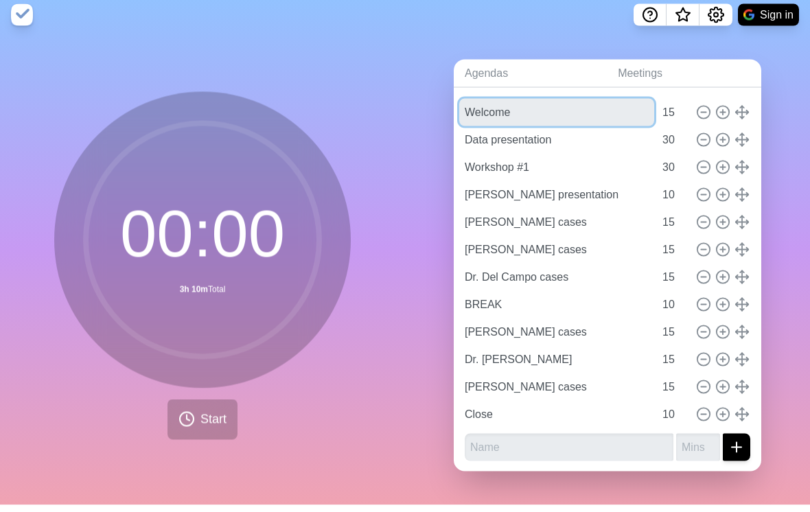
click at [476, 122] on input "Welcome" at bounding box center [556, 119] width 195 height 27
type input "8:30AM Welcome"
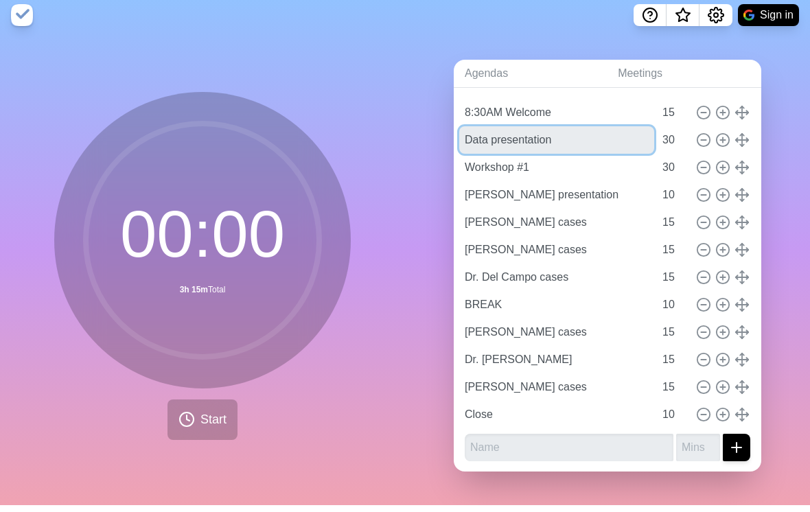
click at [494, 161] on input "Data presentation" at bounding box center [556, 146] width 195 height 27
click at [468, 152] on input "Data presentation" at bounding box center [556, 146] width 195 height 27
type input "8:45AM Data presentation"
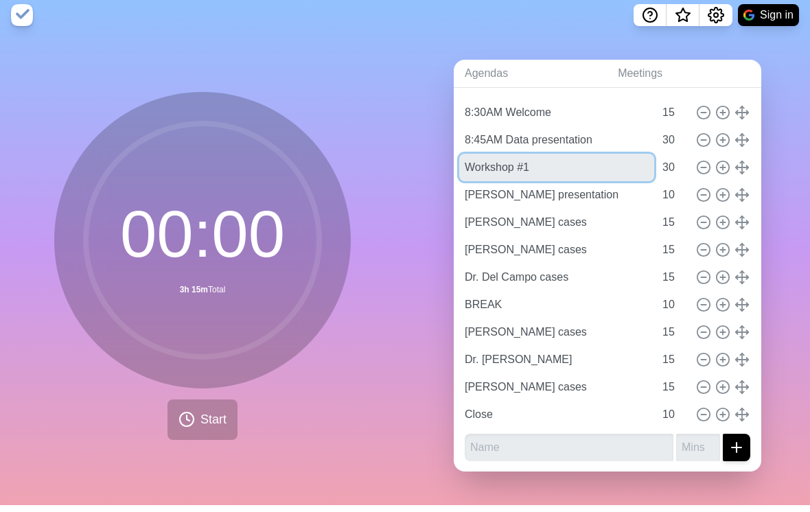
click at [472, 176] on input "Workshop #1" at bounding box center [556, 174] width 195 height 27
type input "9:15AM Workshop #1"
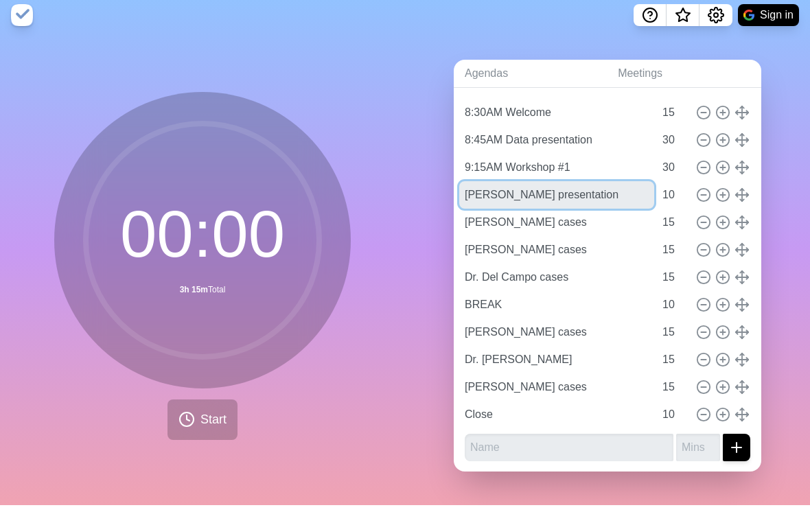
click at [471, 201] on input "[PERSON_NAME] presentation" at bounding box center [556, 201] width 195 height 27
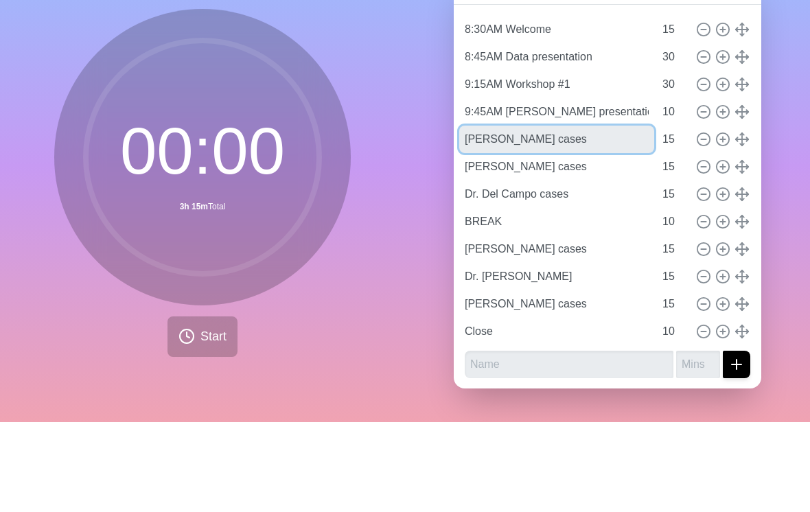
click at [472, 216] on input "[PERSON_NAME] cases" at bounding box center [556, 229] width 195 height 27
click at [463, 216] on input "[PERSON_NAME] cases" at bounding box center [556, 229] width 195 height 27
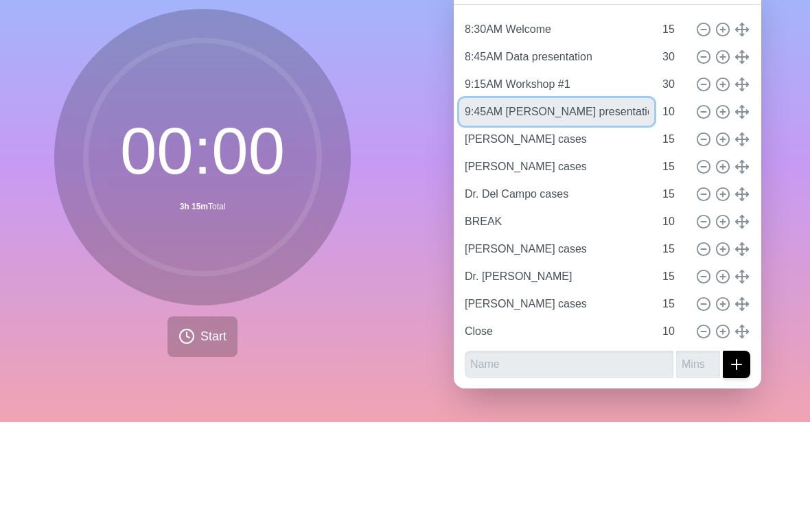
click at [508, 188] on input "9:45AM [PERSON_NAME] presentation" at bounding box center [556, 201] width 195 height 27
type input "[PERSON_NAME] presentation"
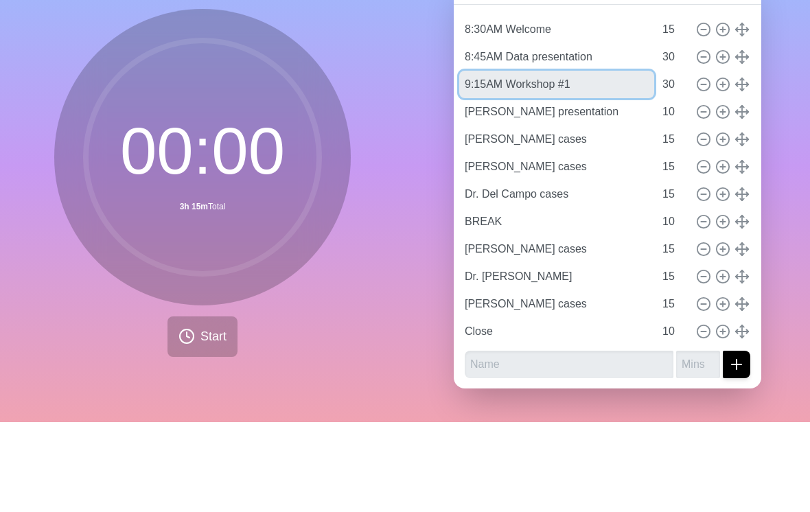
click at [510, 161] on input "9:15AM Workshop #1" at bounding box center [556, 174] width 195 height 27
type input "Workshop #1"
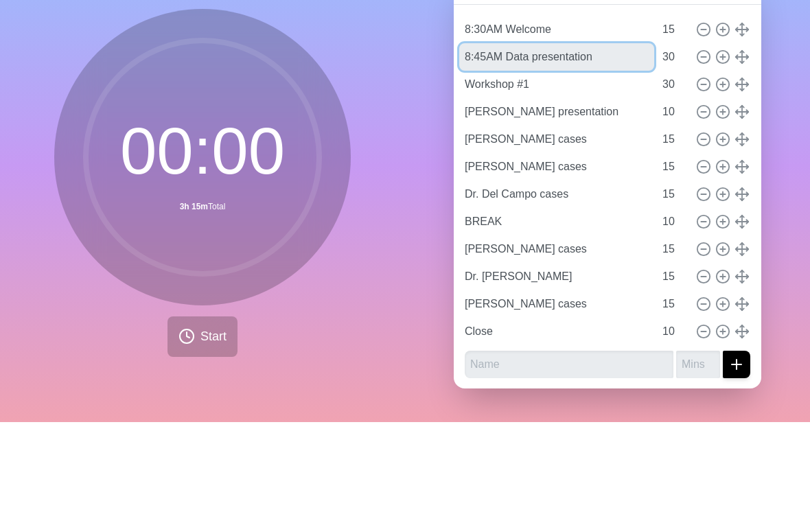
click at [512, 133] on input "8:45AM Data presentation" at bounding box center [556, 146] width 195 height 27
type input "Data presentation"
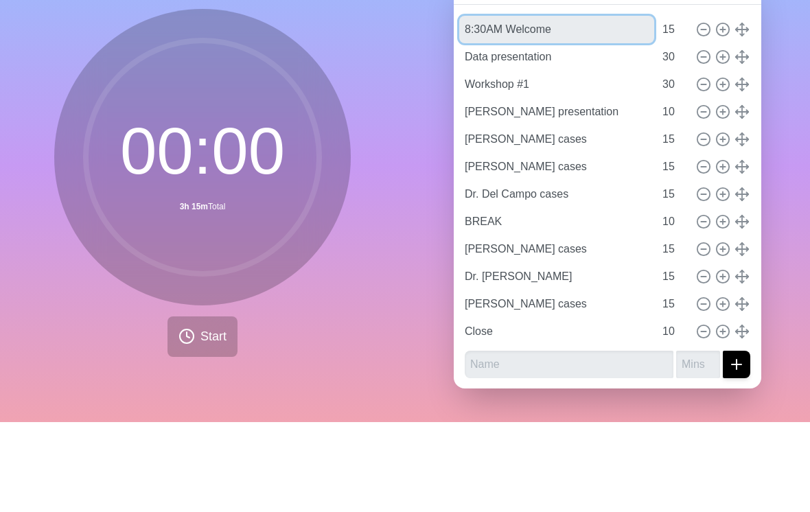
click at [509, 106] on input "8:30AM Welcome" at bounding box center [556, 119] width 195 height 27
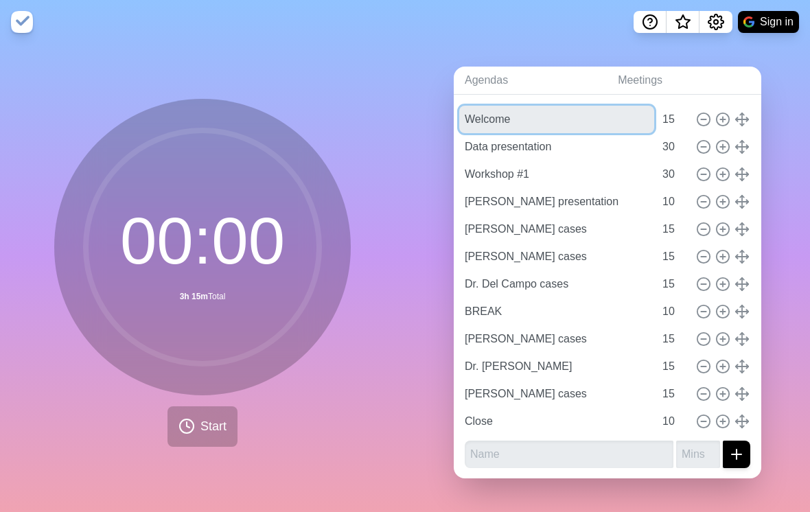
type input "Welcome"
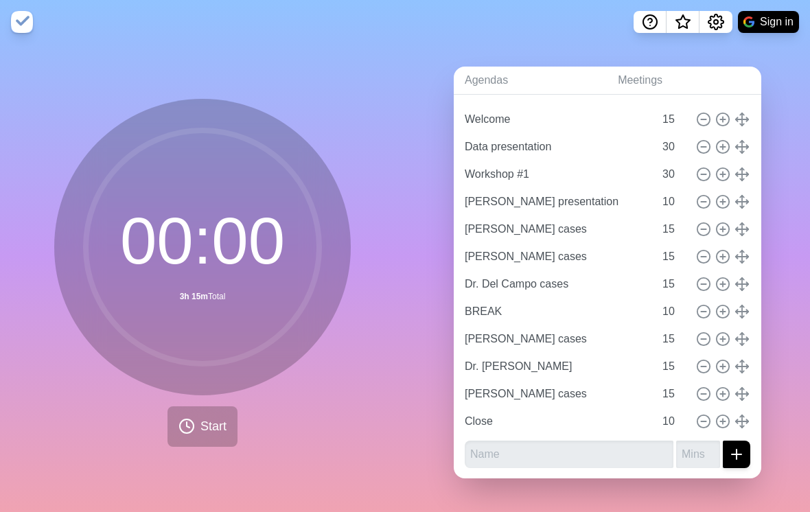
click at [786, 146] on div "Agendas Meetings Back Ad board Welcome 15 Data presentation 30 Workshop #1 30 […" at bounding box center [607, 278] width 405 height 468
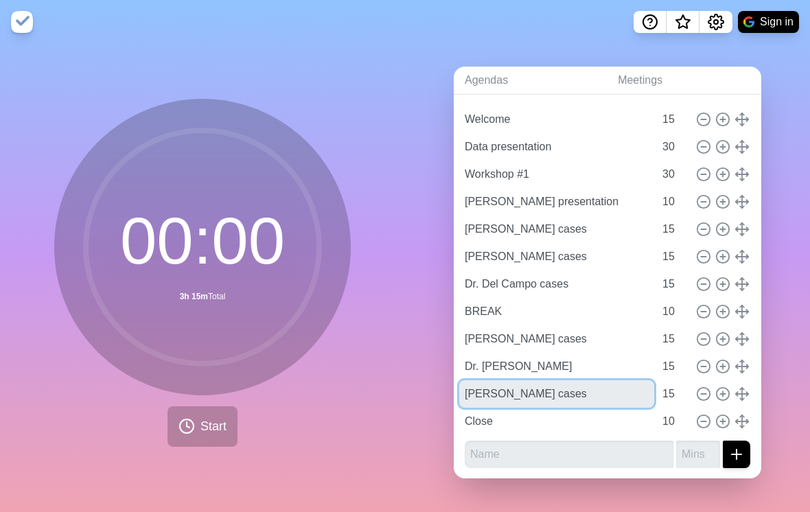
click at [619, 384] on input "[PERSON_NAME] cases" at bounding box center [556, 393] width 195 height 27
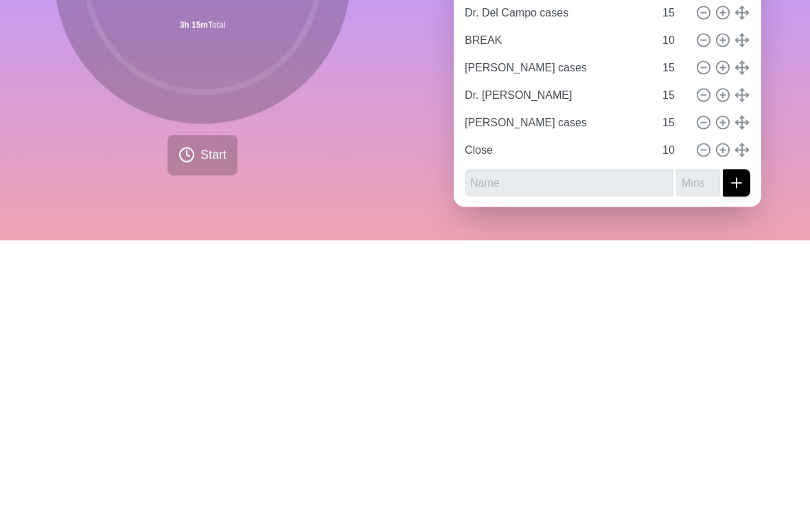
click at [725, 394] on line at bounding box center [722, 394] width 5 height 0
type input "[PERSON_NAME] cases"
type input "15"
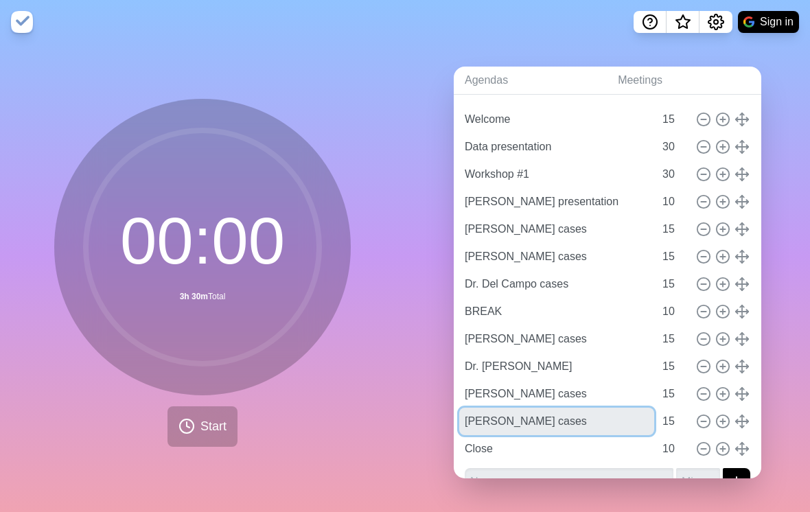
click at [570, 412] on input "[PERSON_NAME] cases" at bounding box center [556, 421] width 195 height 27
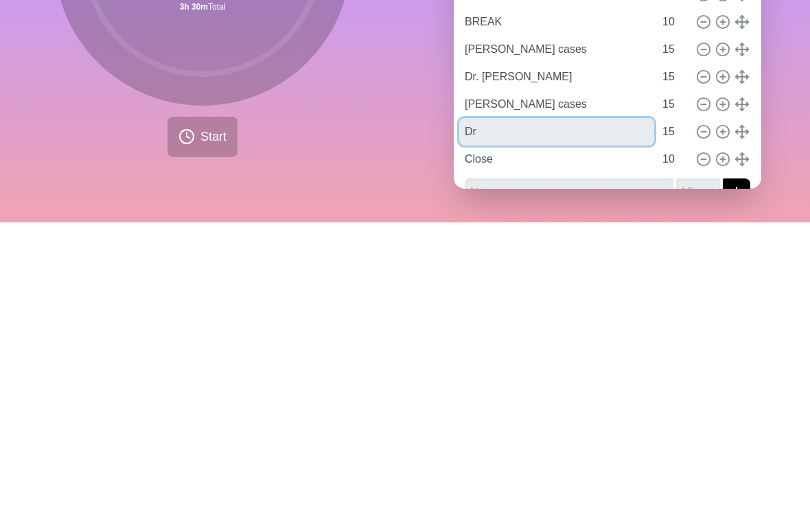
type input "D"
type input "Workshop #2"
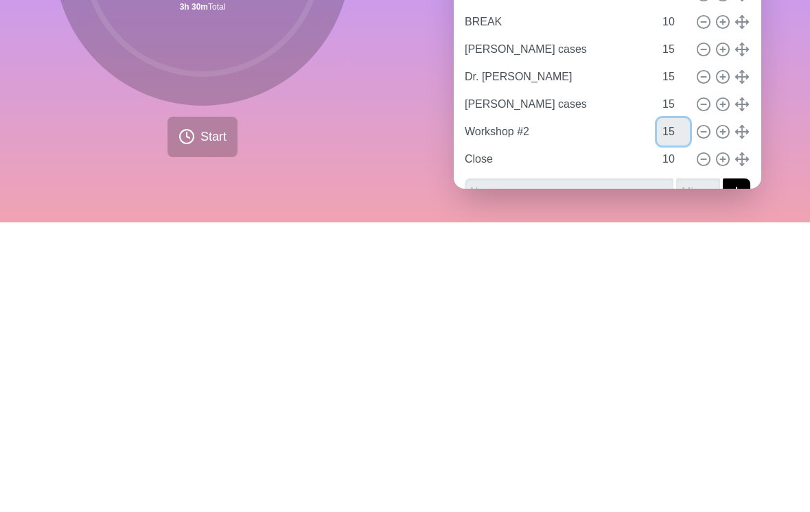
click at [675, 408] on input "15" at bounding box center [673, 421] width 33 height 27
type input "1"
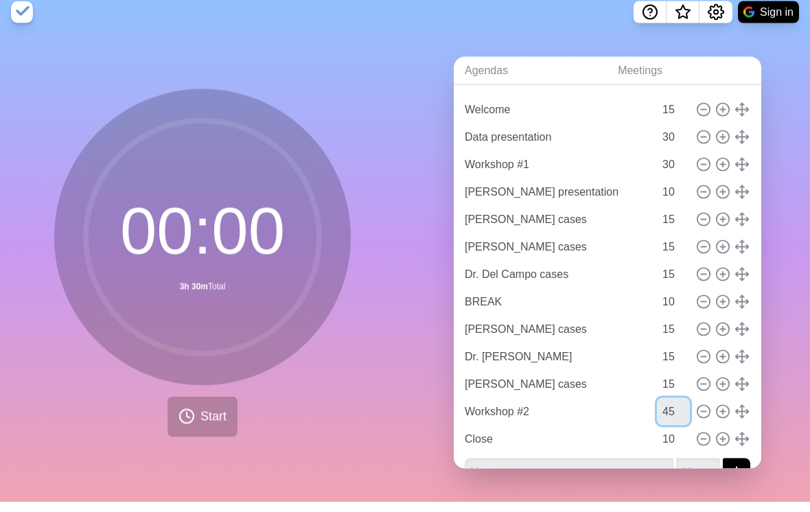
type input "45"
click at [781, 165] on div "Agendas Meetings Back Ad board Welcome 15 Data presentation 30 Workshop #1 30 […" at bounding box center [607, 278] width 405 height 468
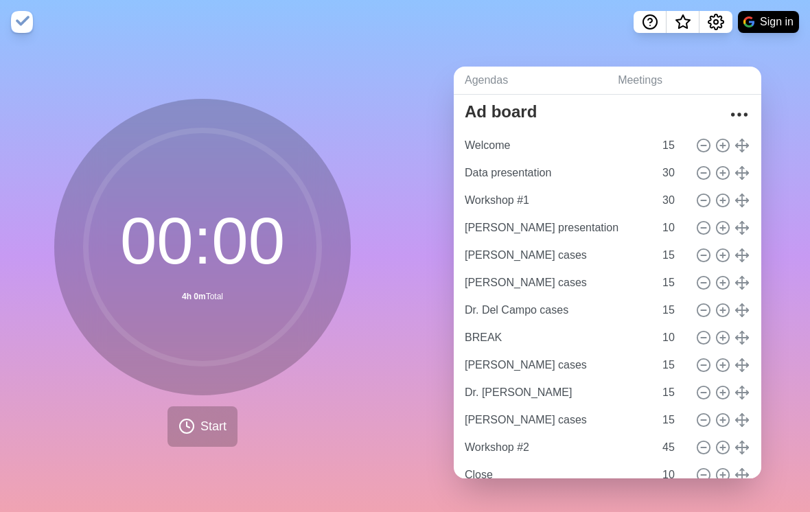
scroll to position [23, 0]
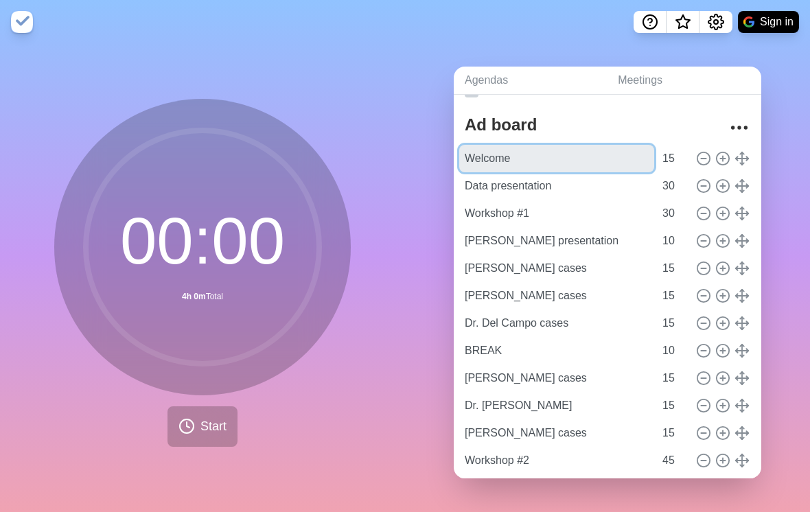
click at [573, 159] on input "Welcome" at bounding box center [556, 158] width 195 height 27
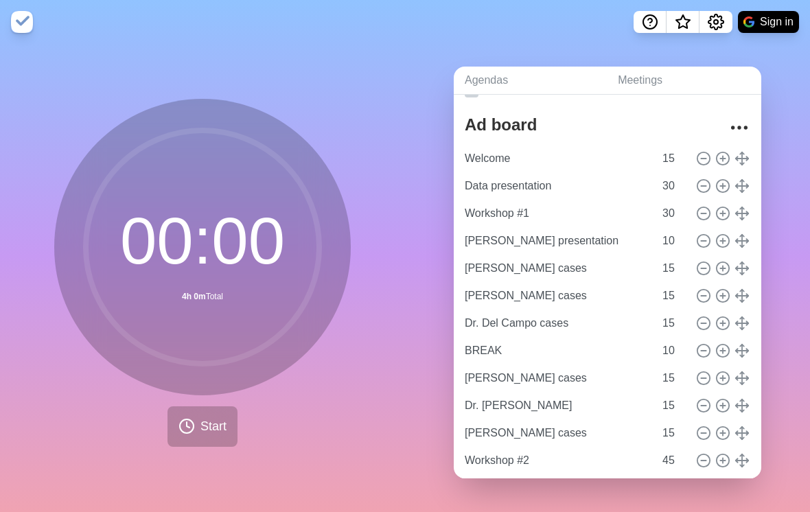
click at [788, 161] on div "Agendas Meetings Back Ad board Welcome 15 Data presentation 30 Workshop #1 30 […" at bounding box center [607, 278] width 405 height 468
click at [202, 436] on span "Start" at bounding box center [214, 426] width 26 height 19
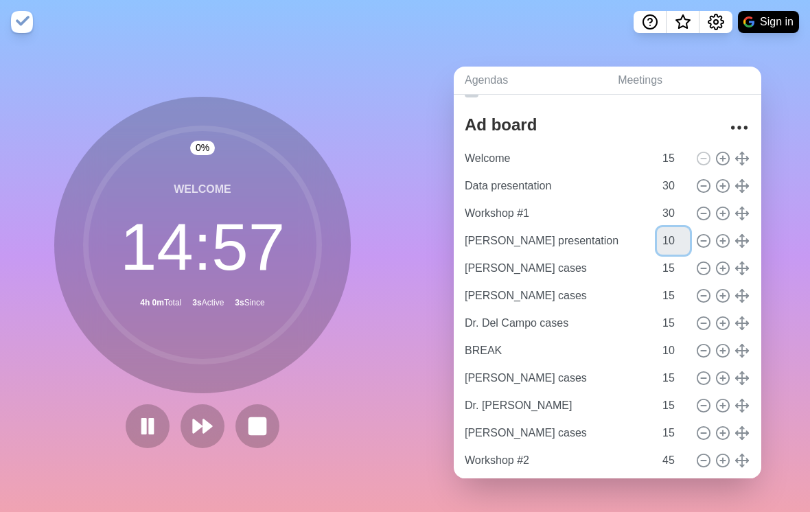
click at [674, 251] on input "10" at bounding box center [673, 240] width 33 height 27
click at [785, 161] on div "Agendas Meetings Back Ad board Welcome 15 Data presentation 30 Workshop #1 30 […" at bounding box center [607, 278] width 405 height 468
click at [257, 435] on rect at bounding box center [257, 426] width 16 height 16
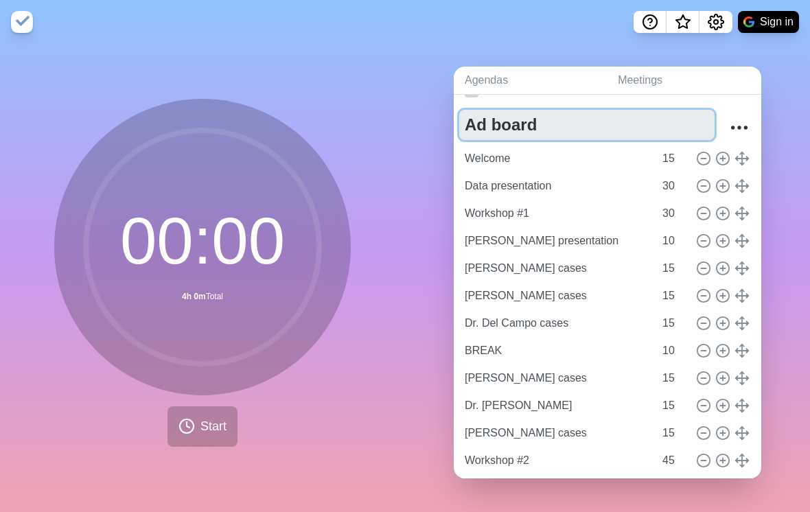
click at [477, 140] on textarea "Ad board" at bounding box center [586, 125] width 255 height 30
type textarea "Chicago Ad board"
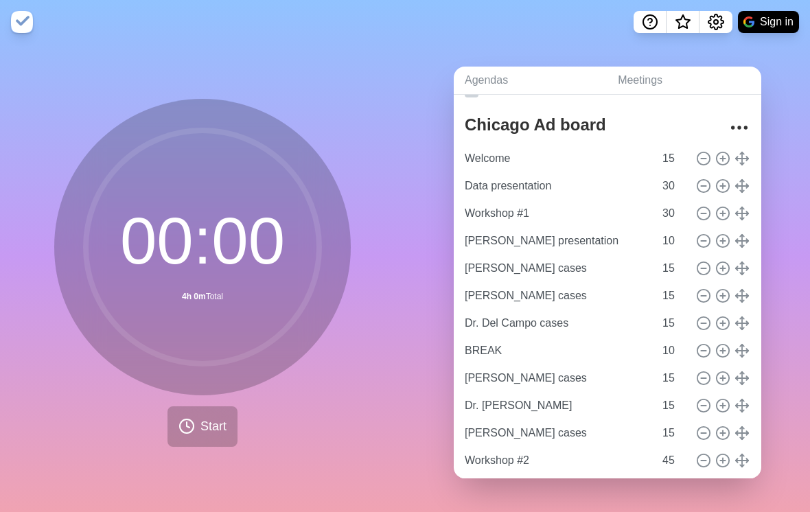
click at [409, 124] on div "Agendas Meetings Back [GEOGRAPHIC_DATA] Ad board Welcome 15 Data presentation 3…" at bounding box center [607, 278] width 405 height 468
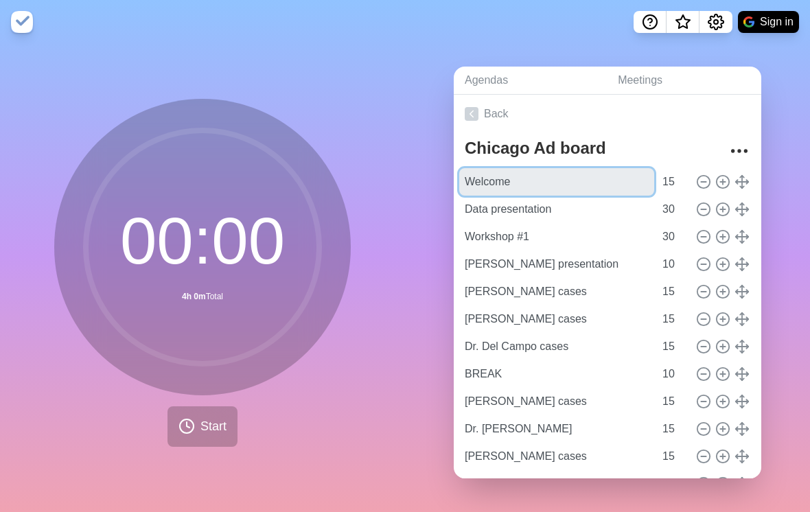
click at [518, 196] on input "Welcome" at bounding box center [556, 181] width 195 height 27
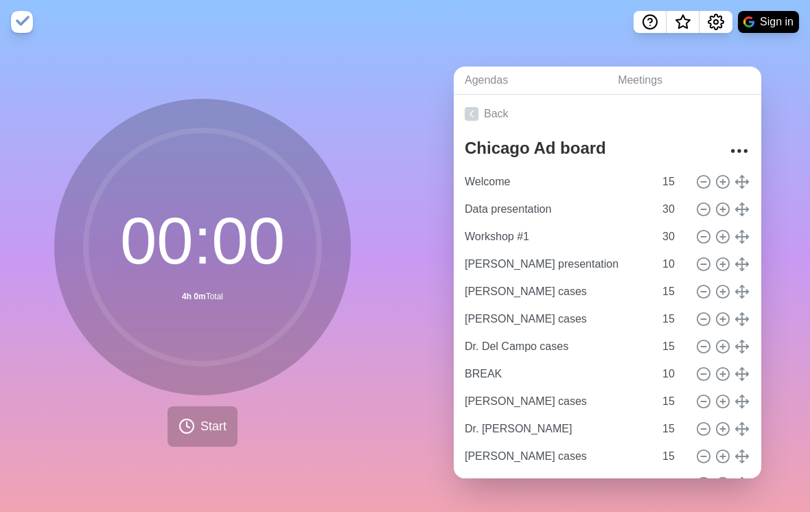
click at [372, 141] on div "00 : 00 4h 0m Total Start" at bounding box center [202, 278] width 405 height 468
click at [208, 429] on span "Start" at bounding box center [214, 426] width 26 height 19
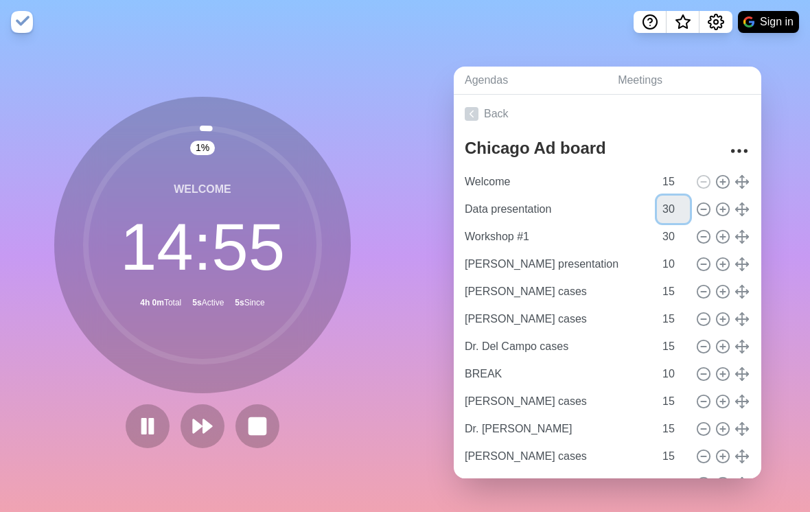
click at [673, 223] on input "30" at bounding box center [673, 209] width 33 height 27
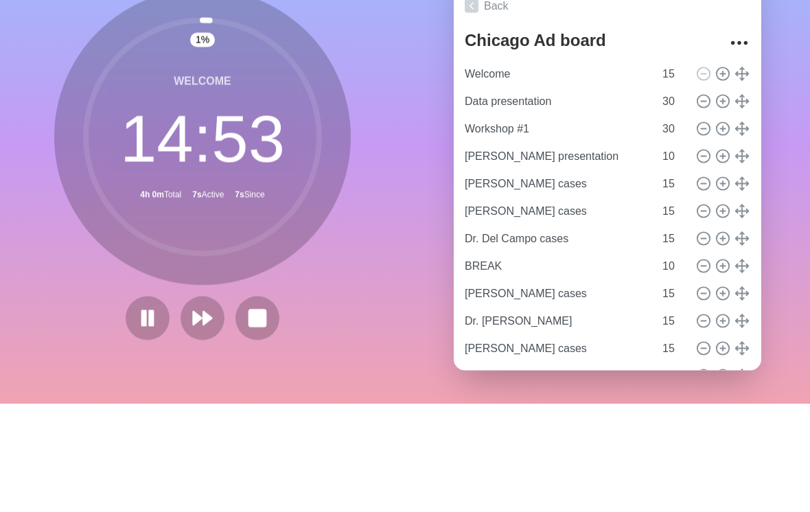
click at [393, 155] on div "1 % Welcome 14 : 53 4h 0m Total 7s Active 7s Since" at bounding box center [202, 278] width 405 height 468
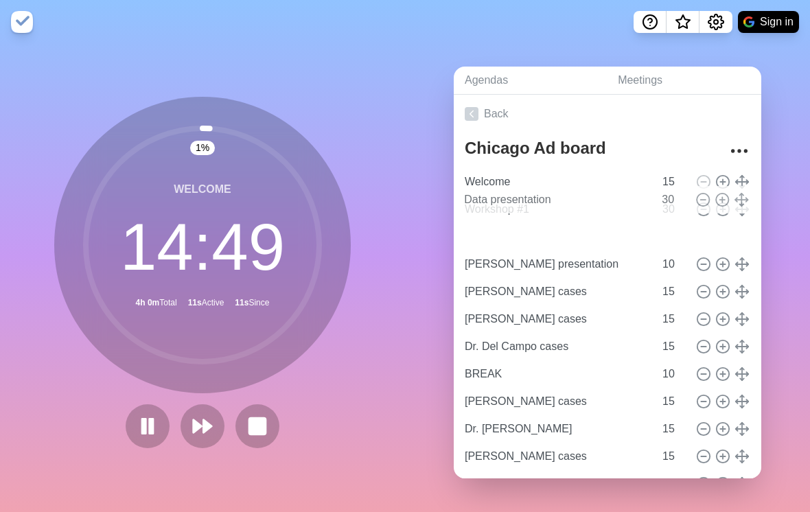
type input "Data presentation"
type input "Workshop #1"
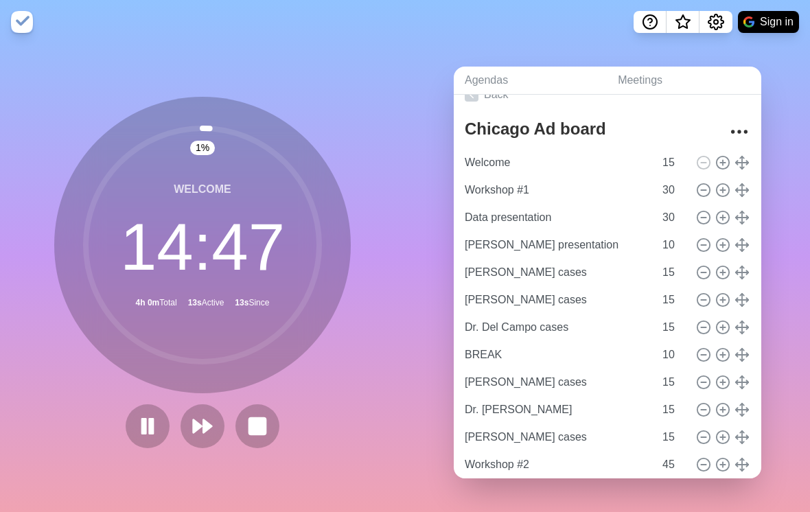
scroll to position [19, 0]
click at [145, 428] on button at bounding box center [148, 426] width 44 height 44
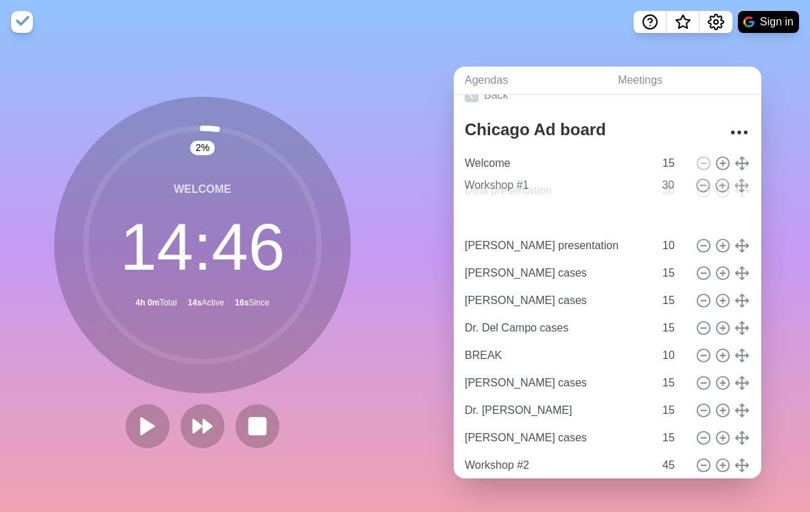
type input "Workshop #1"
type input "Data presentation"
click at [263, 424] on rect at bounding box center [257, 426] width 16 height 16
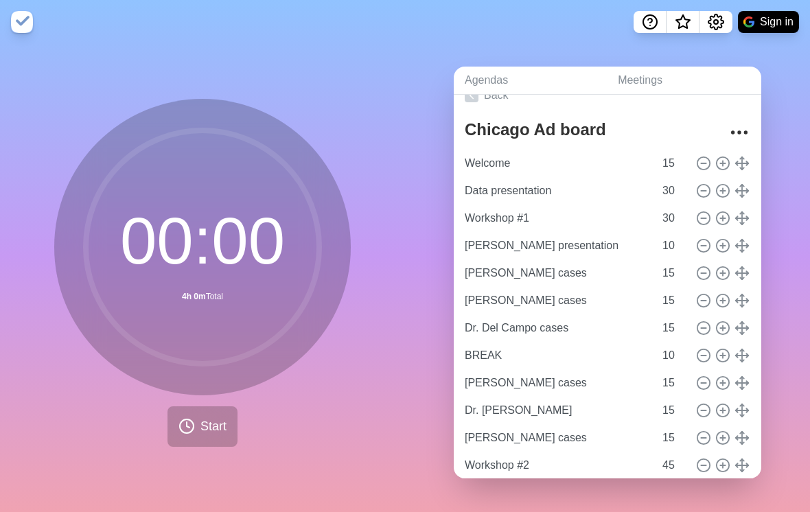
click at [723, 185] on icon at bounding box center [722, 190] width 15 height 15
type input "Data presentation"
type input "Workshop #1"
type input "30"
type input "[PERSON_NAME] presentation"
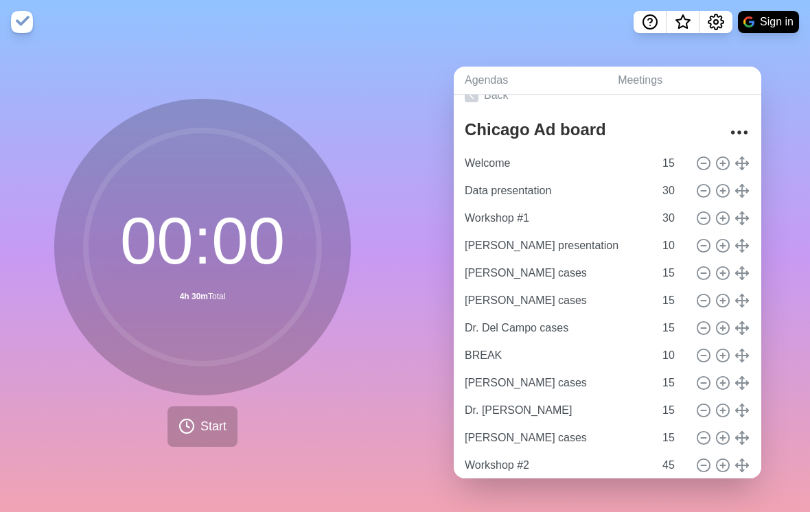
type input "10"
type input "[PERSON_NAME] cases"
type input "Dr. Del Campo cases"
type input "15"
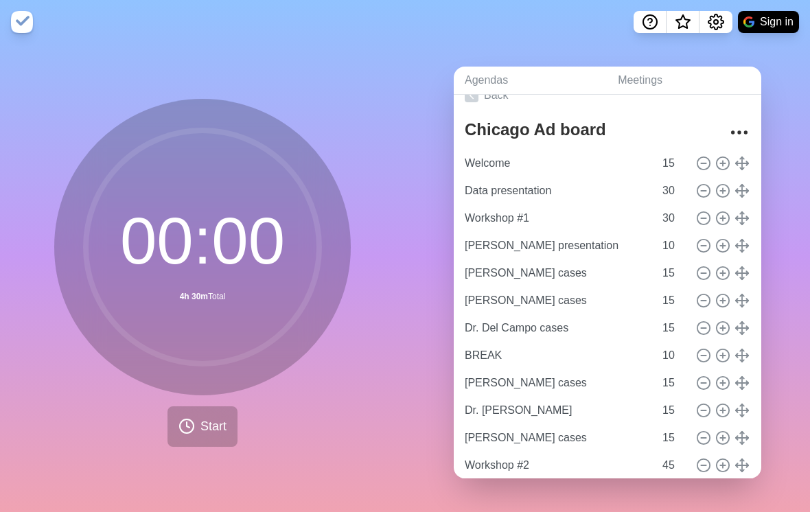
type input "BREAK"
type input "10"
type input "[PERSON_NAME] cases"
type input "Dr. [PERSON_NAME]"
type input "[PERSON_NAME] cases"
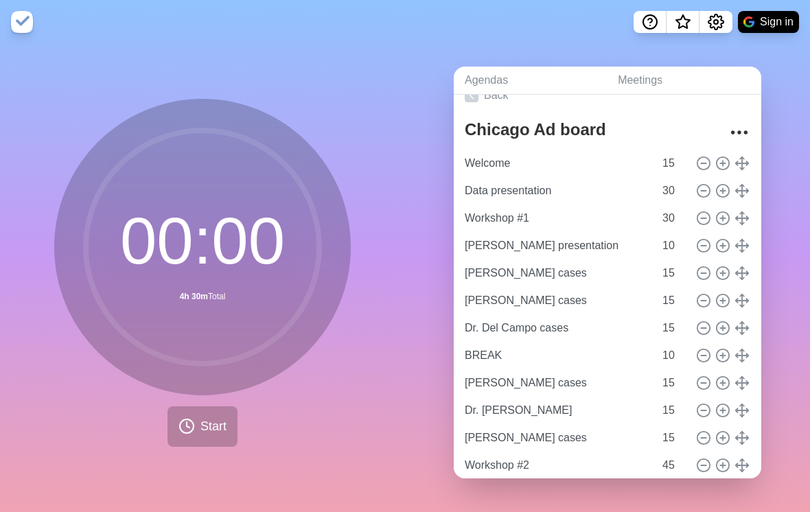
type input "15"
type input "Workshop #2"
type input "45"
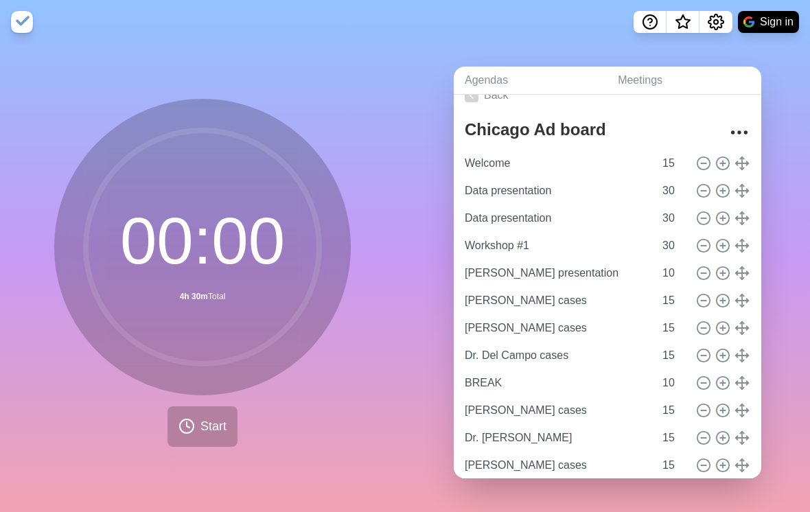
click at [701, 211] on icon at bounding box center [703, 218] width 15 height 15
type input "Workshop #1"
type input "[PERSON_NAME] presentation"
type input "10"
type input "[PERSON_NAME] cases"
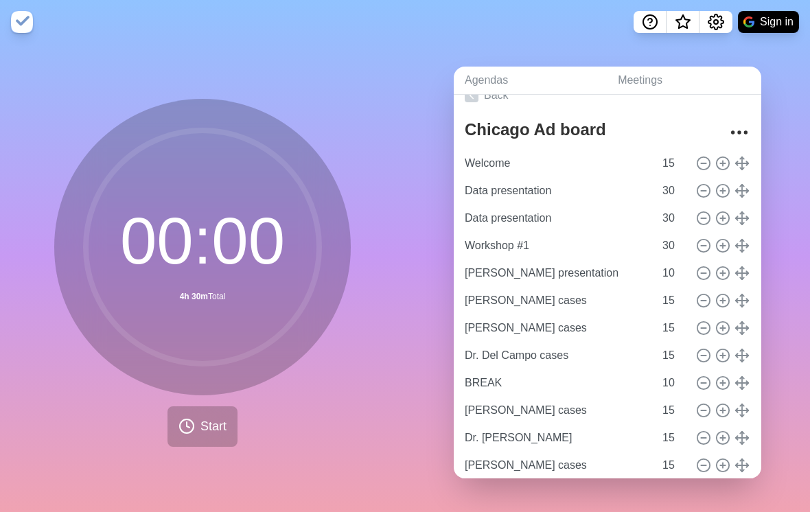
type input "15"
type input "[PERSON_NAME] cases"
type input "Dr. Del Campo cases"
type input "BREAK"
type input "10"
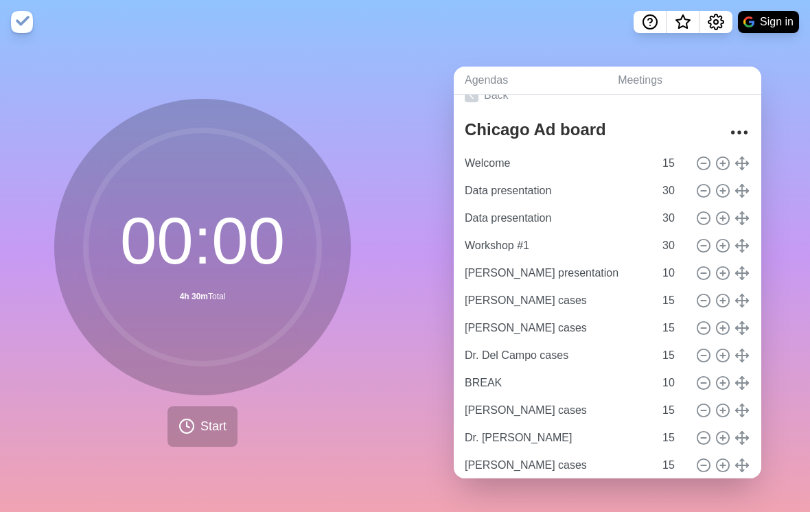
type input "[PERSON_NAME] cases"
type input "15"
type input "Dr. [PERSON_NAME]"
type input "[PERSON_NAME] cases"
type input "Workshop #2"
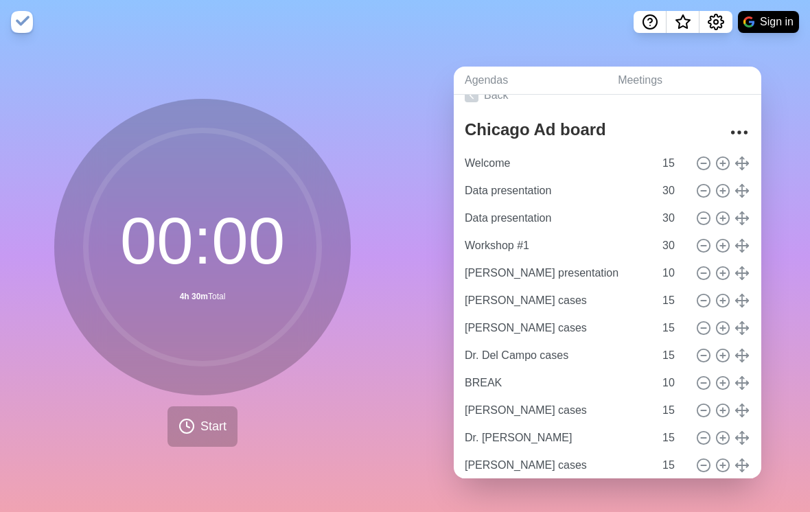
type input "45"
type input "Close"
type input "10"
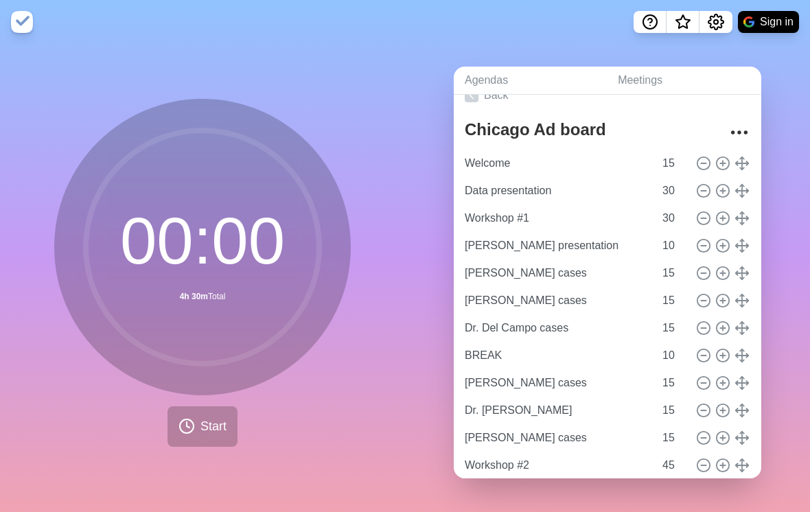
click at [702, 212] on icon at bounding box center [703, 218] width 15 height 15
type input "[PERSON_NAME] presentation"
type input "10"
type input "[PERSON_NAME] cases"
type input "15"
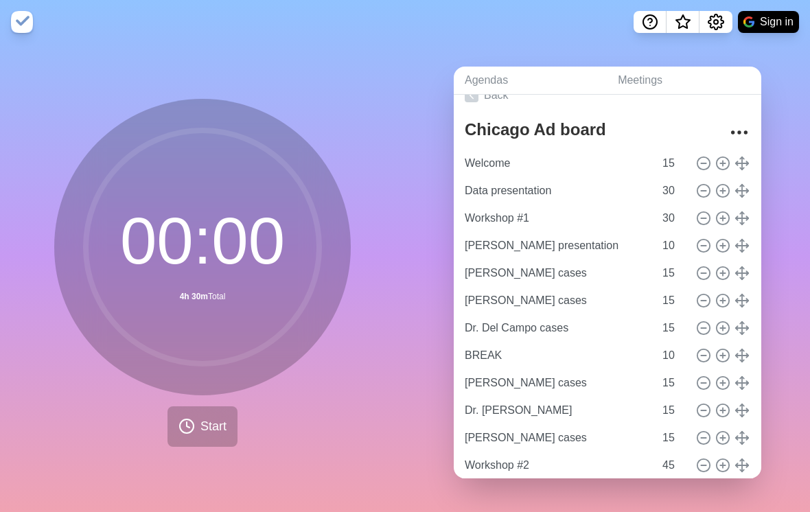
type input "[PERSON_NAME] cases"
type input "Dr. Del Campo cases"
type input "BREAK"
type input "10"
type input "[PERSON_NAME] cases"
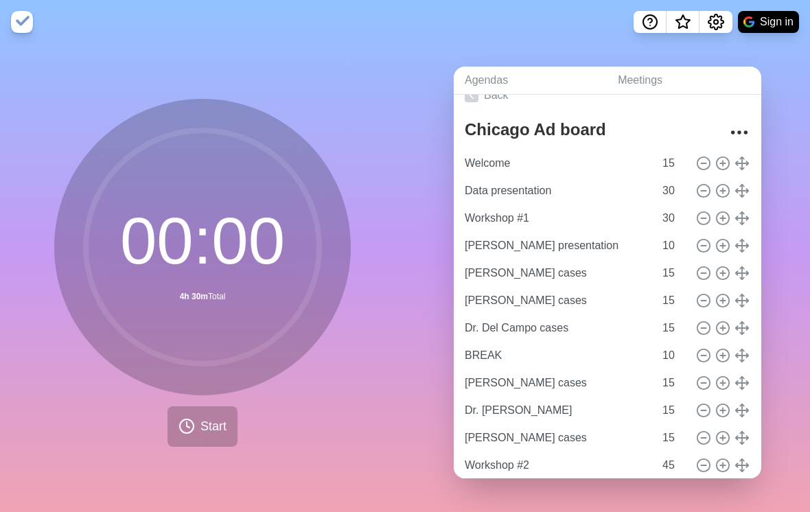
type input "15"
type input "Dr. [PERSON_NAME]"
type input "[PERSON_NAME] cases"
type input "Workshop #2"
type input "45"
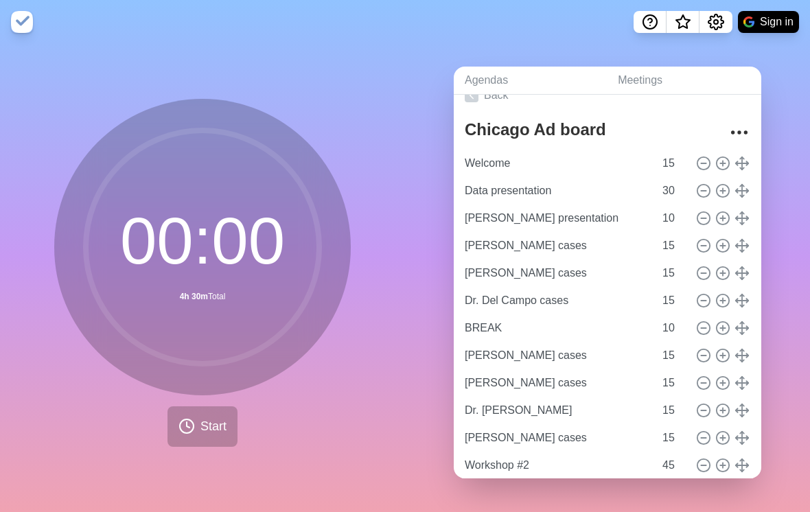
type input "Close"
type input "10"
click at [367, 407] on div "00 : 00 3h 30m Total Start" at bounding box center [202, 278] width 405 height 468
click at [722, 183] on icon at bounding box center [722, 190] width 15 height 15
type input "Data presentation"
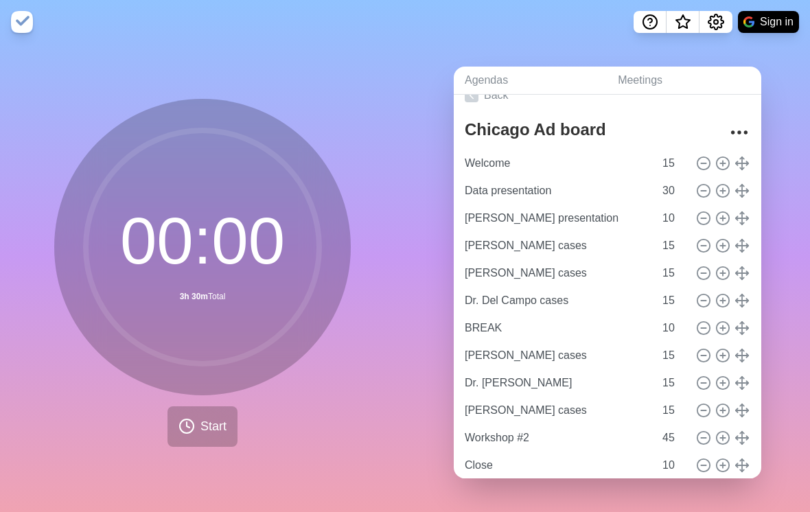
type input "30"
type input "[PERSON_NAME] presentation"
type input "10"
type input "[PERSON_NAME] cases"
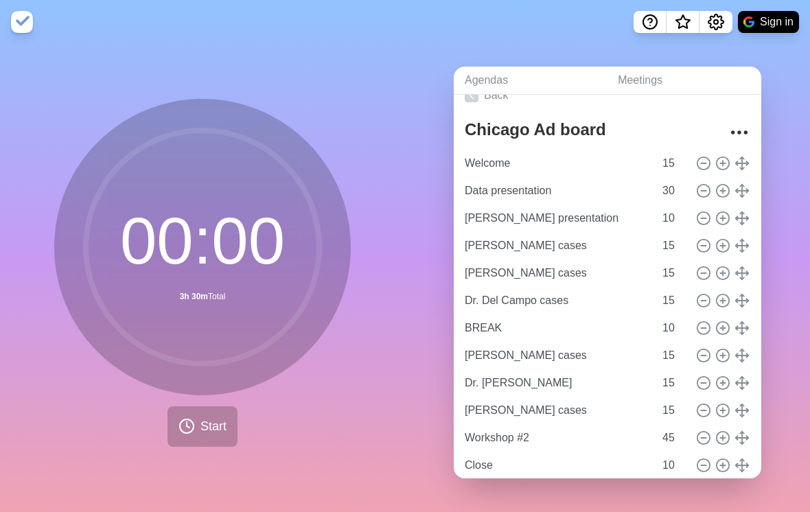
type input "Dr. Del Campo cases"
type input "15"
type input "BREAK"
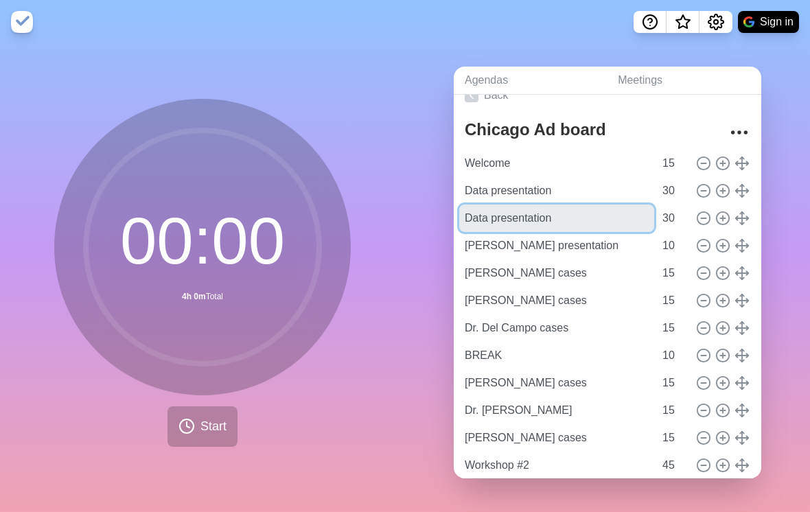
click at [553, 216] on input "Data presentation" at bounding box center [556, 218] width 195 height 27
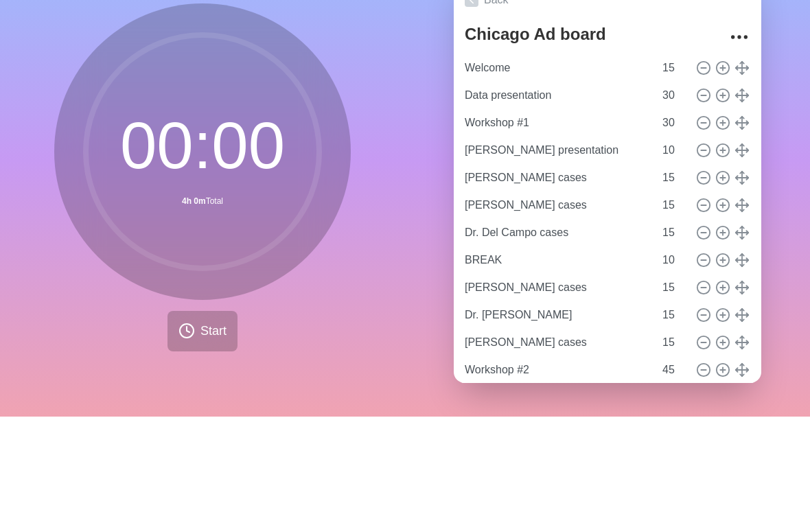
click at [400, 144] on div "00 : 00 4h 0m Total Start" at bounding box center [202, 278] width 405 height 468
